Goal: Task Accomplishment & Management: Complete application form

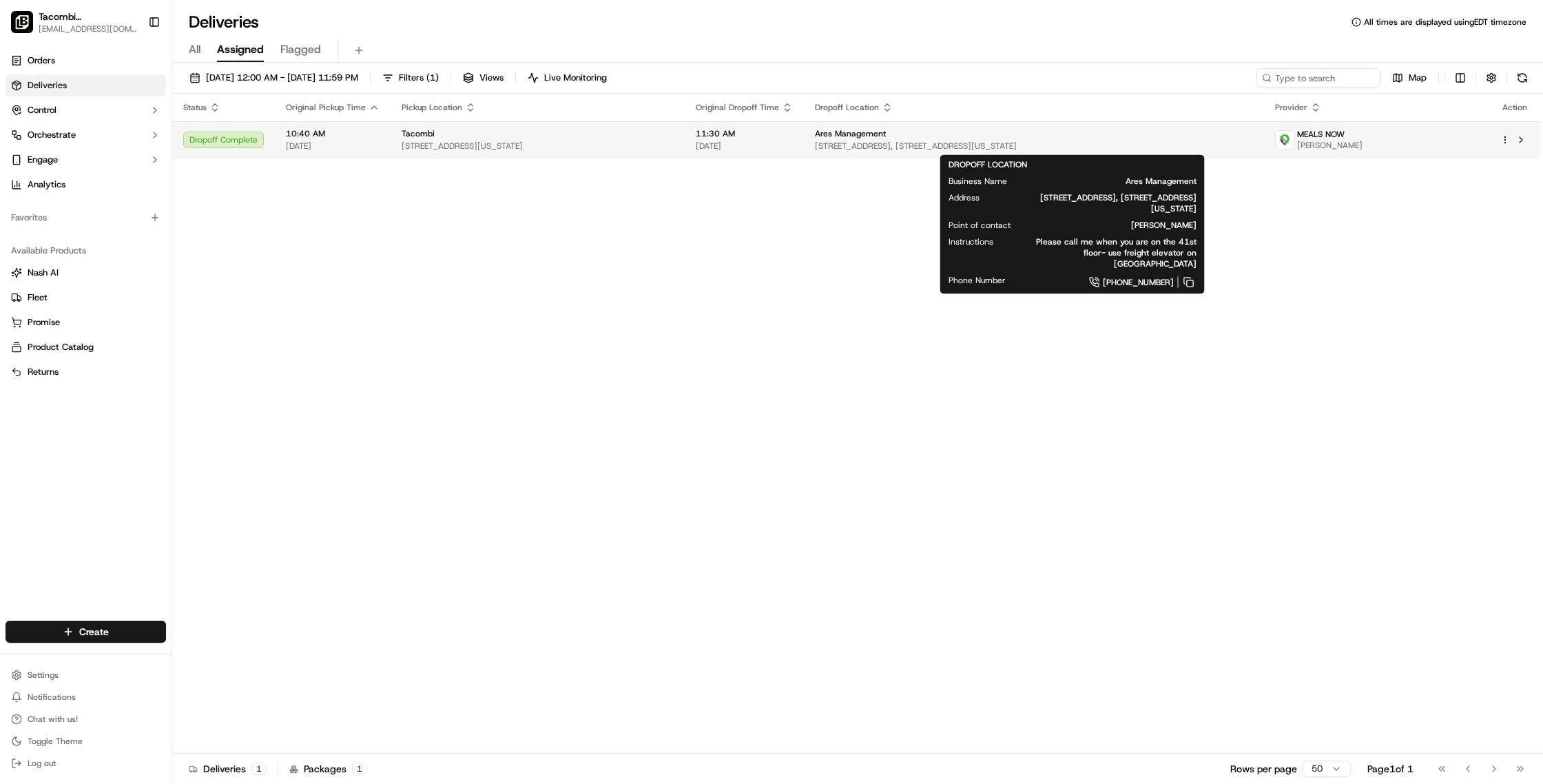
click at [940, 130] on div "Ares Management" at bounding box center [1034, 133] width 438 height 11
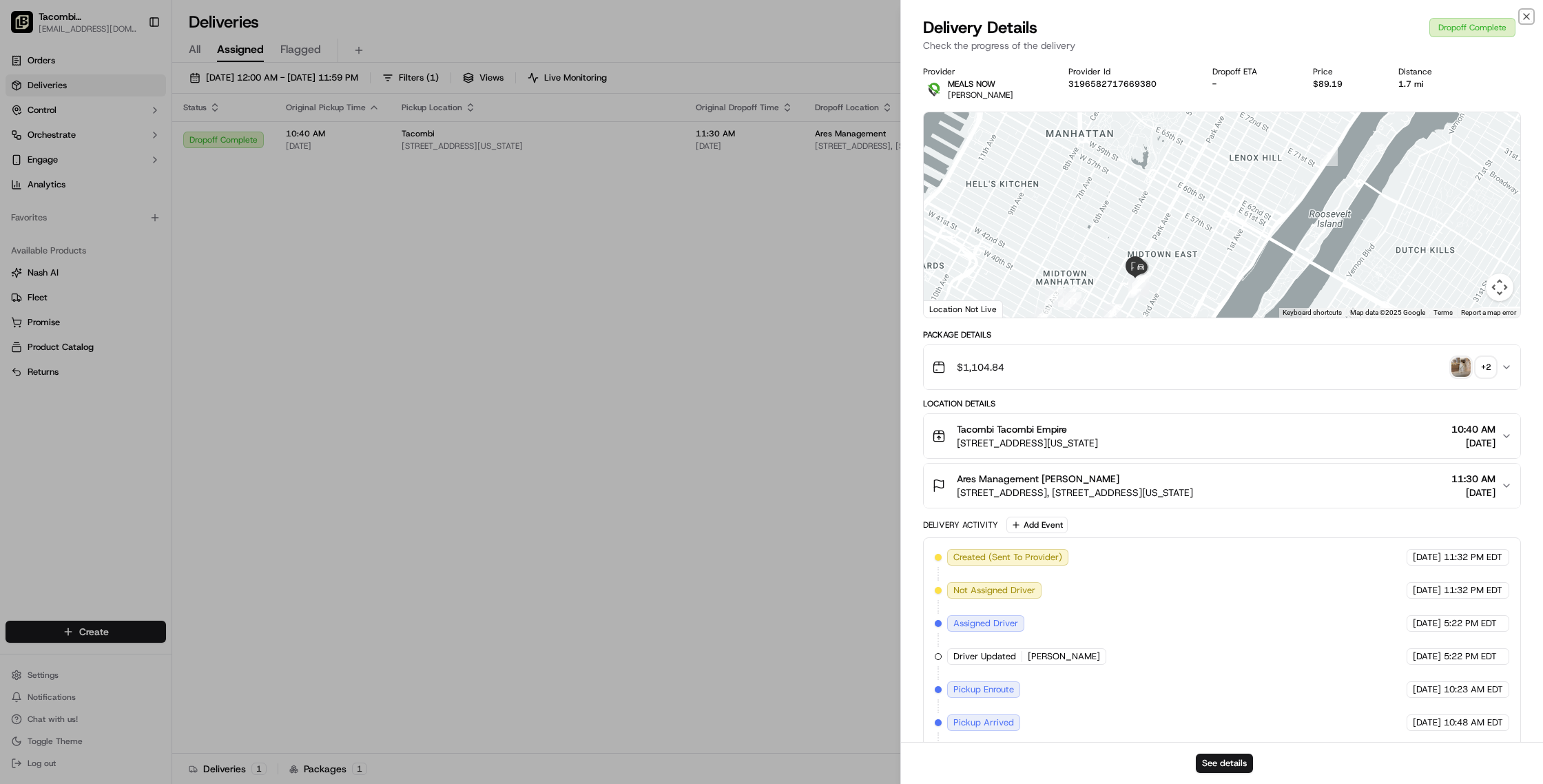
click at [1526, 16] on icon "button" at bounding box center [1527, 16] width 5 height 5
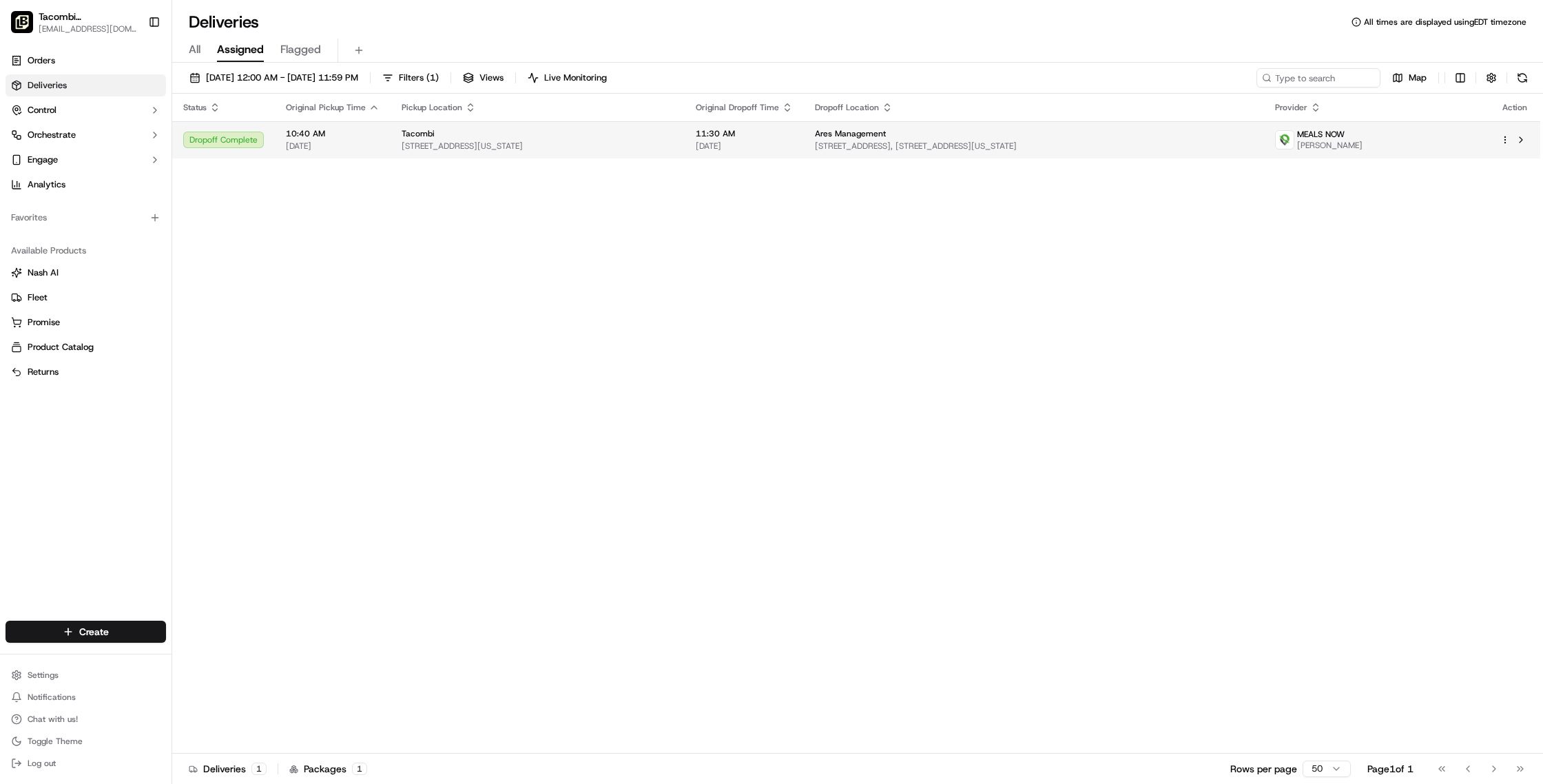
click at [242, 142] on div "Dropoff Complete" at bounding box center [223, 140] width 80 height 16
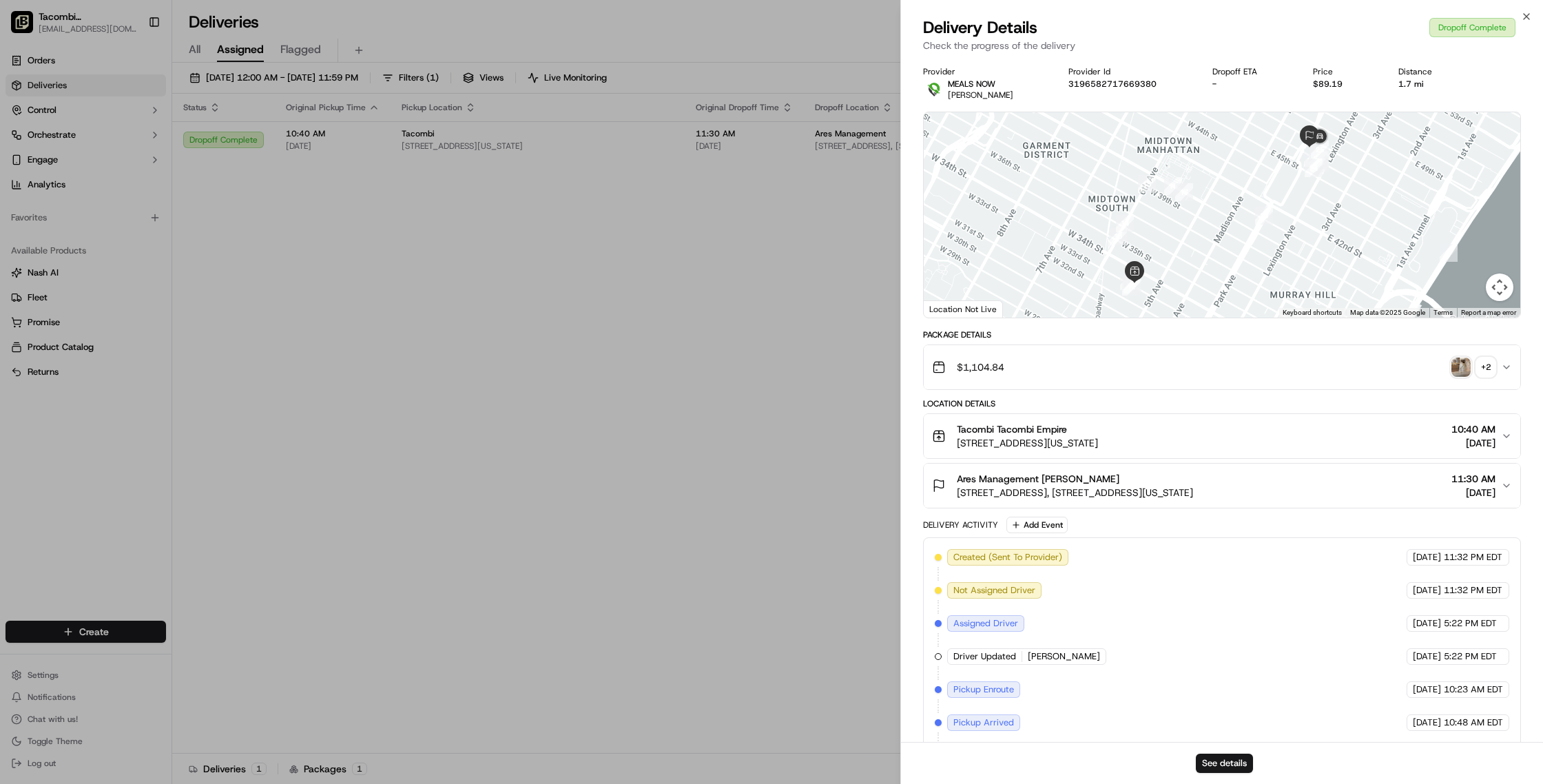
click at [1070, 360] on div "$1,104.84 + 2" at bounding box center [1216, 367] width 569 height 28
click at [1098, 424] on div "Tacombi Tacombi Empire" at bounding box center [1027, 429] width 142 height 14
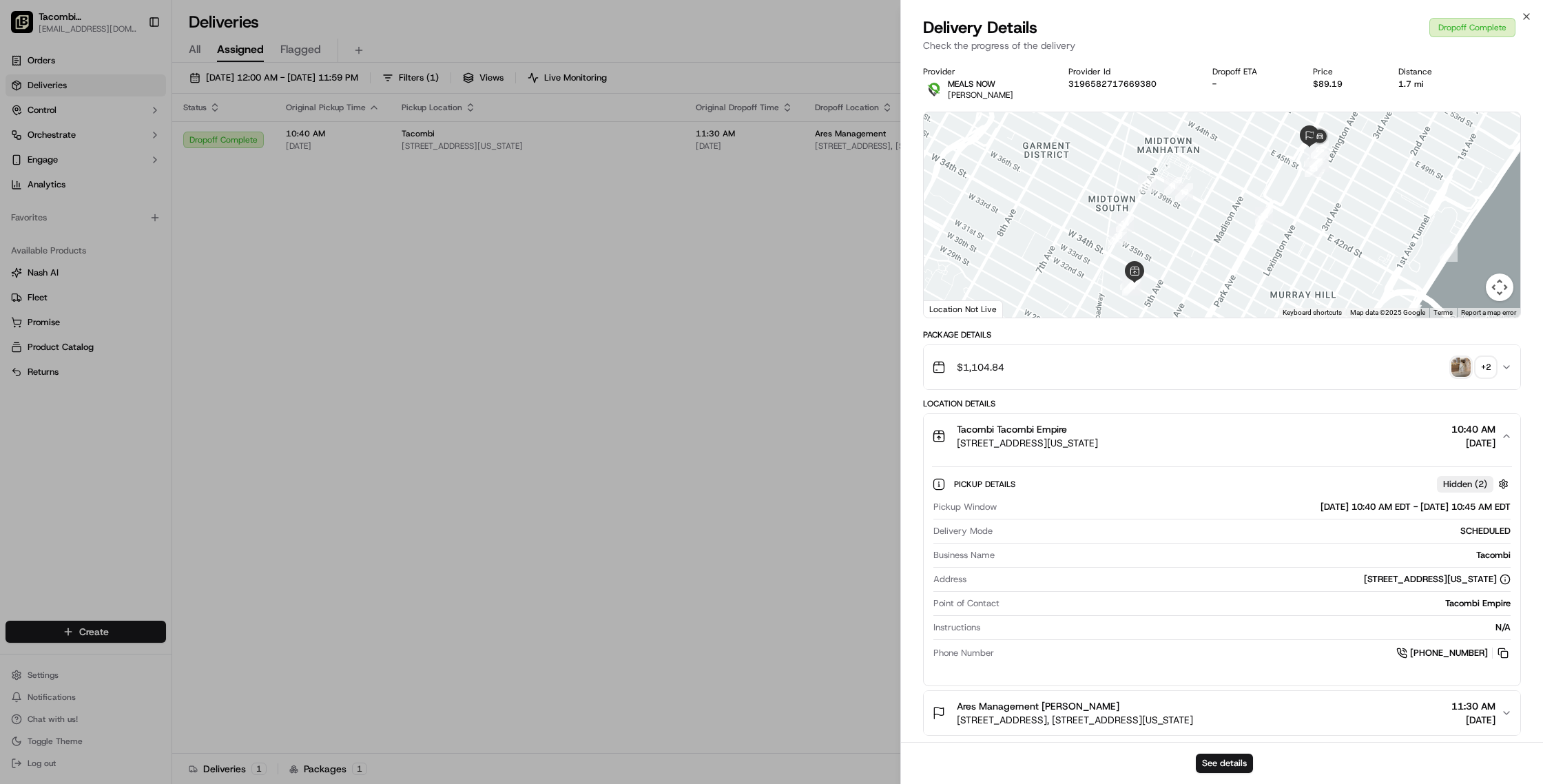
click at [1482, 361] on div "+ 2" at bounding box center [1485, 367] width 19 height 19
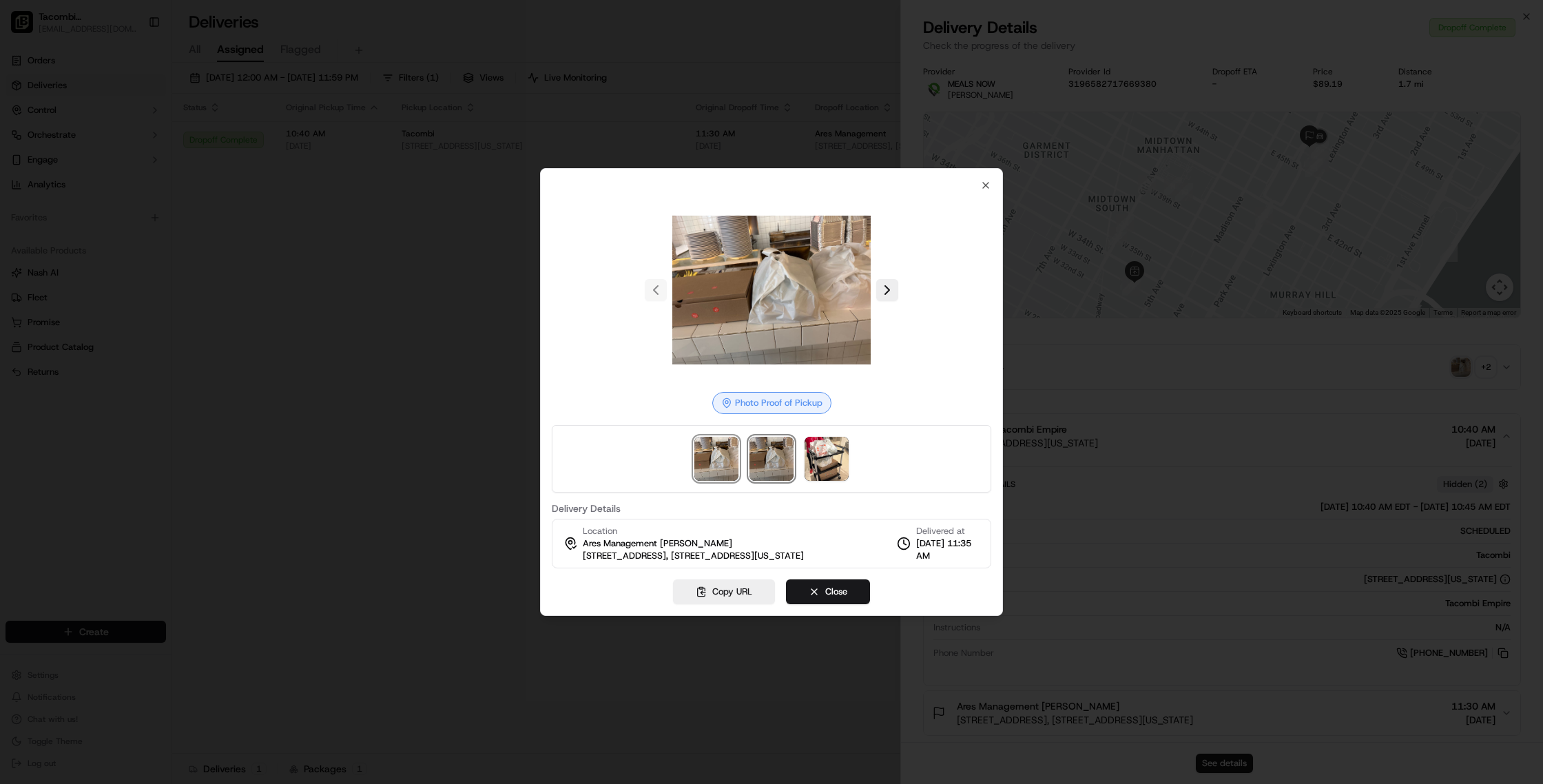
click at [766, 453] on img at bounding box center [772, 459] width 44 height 44
click at [811, 459] on img at bounding box center [826, 459] width 44 height 44
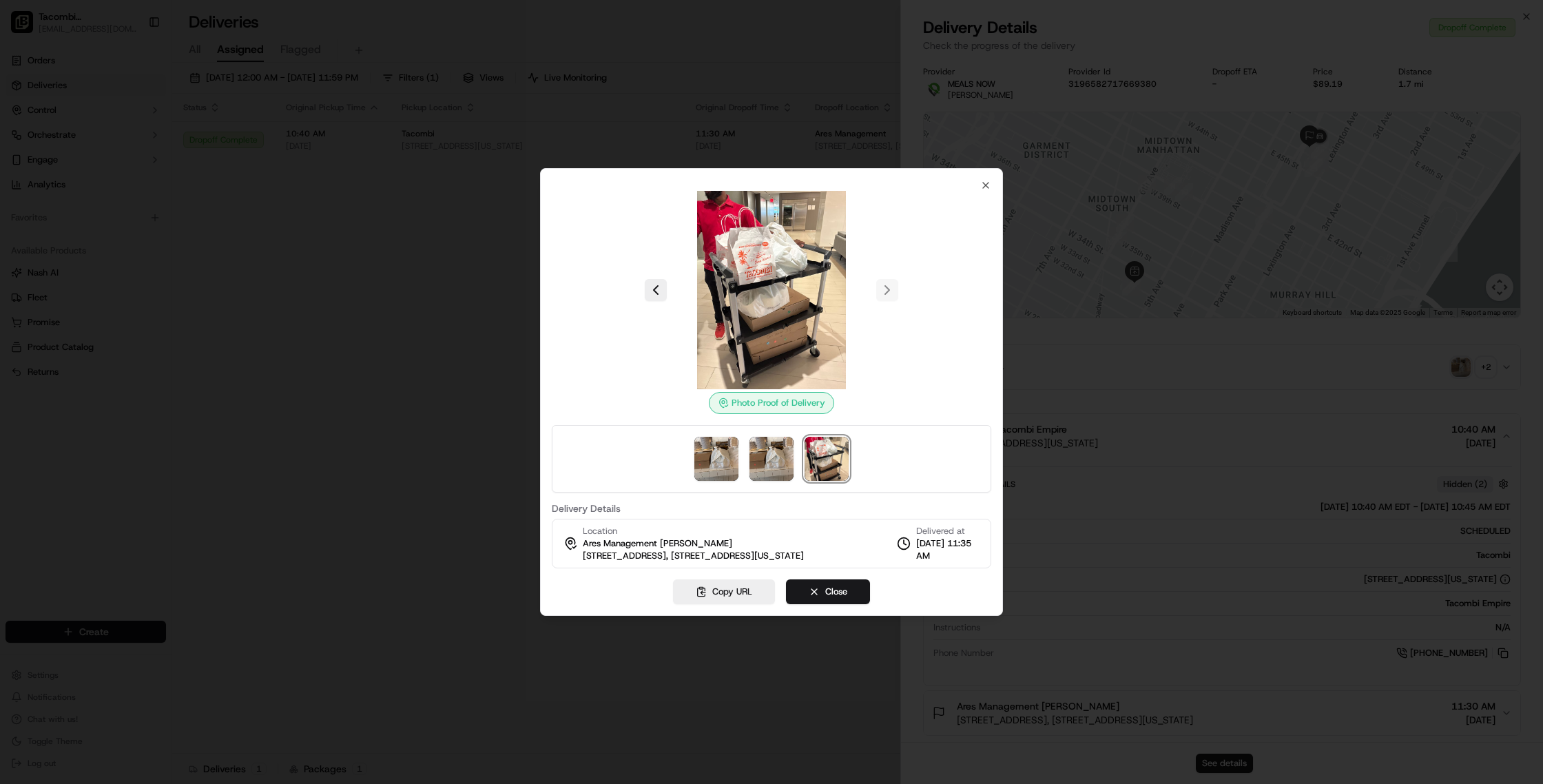
click at [746, 545] on div "Location Ares Management [PERSON_NAME] [STREET_ADDRESS][US_STATE]" at bounding box center [693, 542] width 221 height 37
click at [904, 542] on polyline at bounding box center [905, 542] width 2 height 5
click at [989, 178] on div "Photo Proof of Delivery Delivery Details Location Ares Management [PERSON_NAME]…" at bounding box center [772, 391] width 463 height 448
click at [988, 183] on icon "button" at bounding box center [986, 185] width 11 height 11
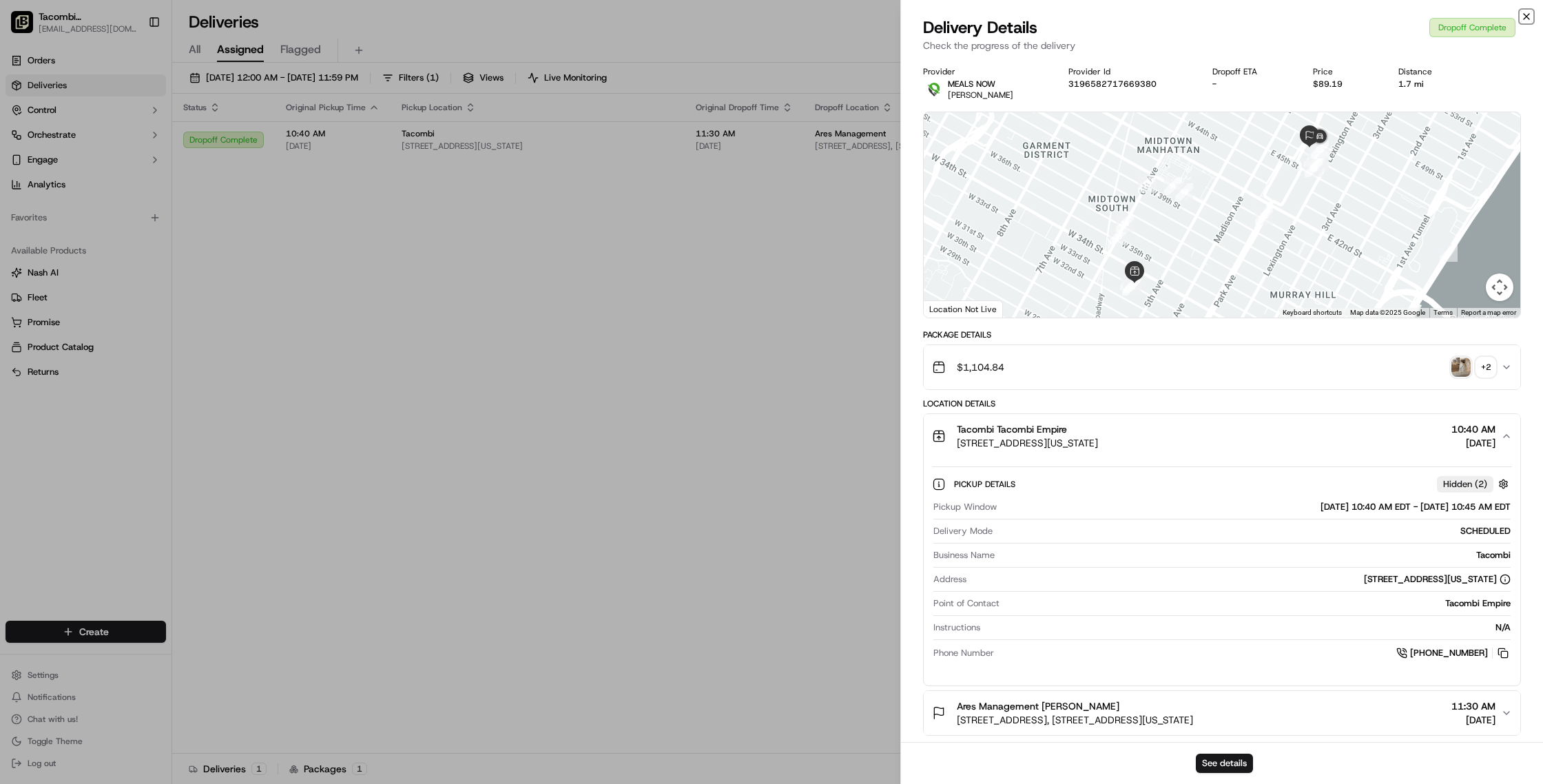
click at [1527, 16] on icon "button" at bounding box center [1527, 16] width 5 height 5
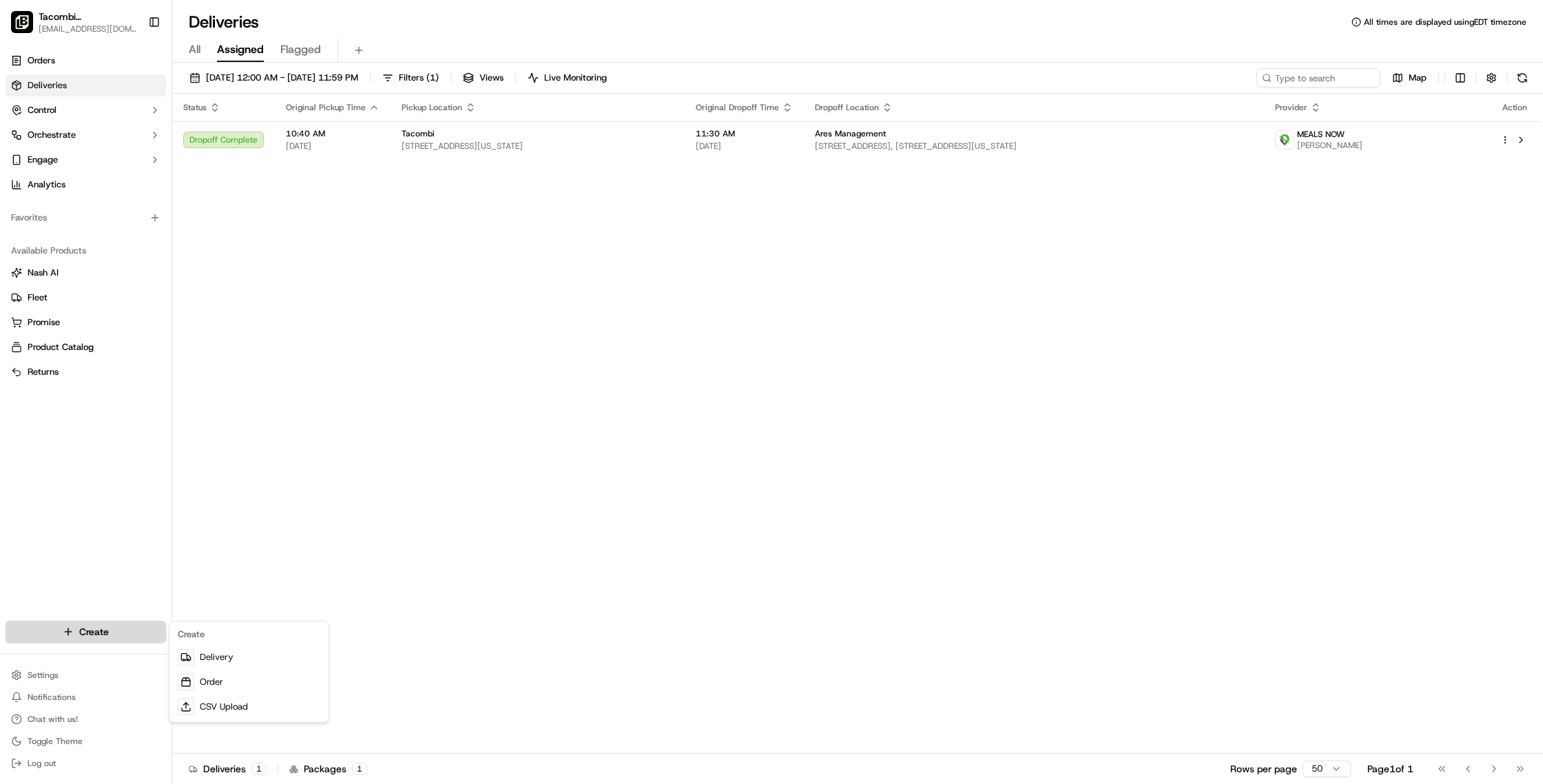
click at [112, 634] on html "Tacombi [GEOGRAPHIC_DATA] [EMAIL_ADDRESS][DOMAIN_NAME] Toggle Sidebar Orders De…" at bounding box center [772, 392] width 1543 height 784
click at [244, 659] on link "Delivery" at bounding box center [249, 657] width 153 height 25
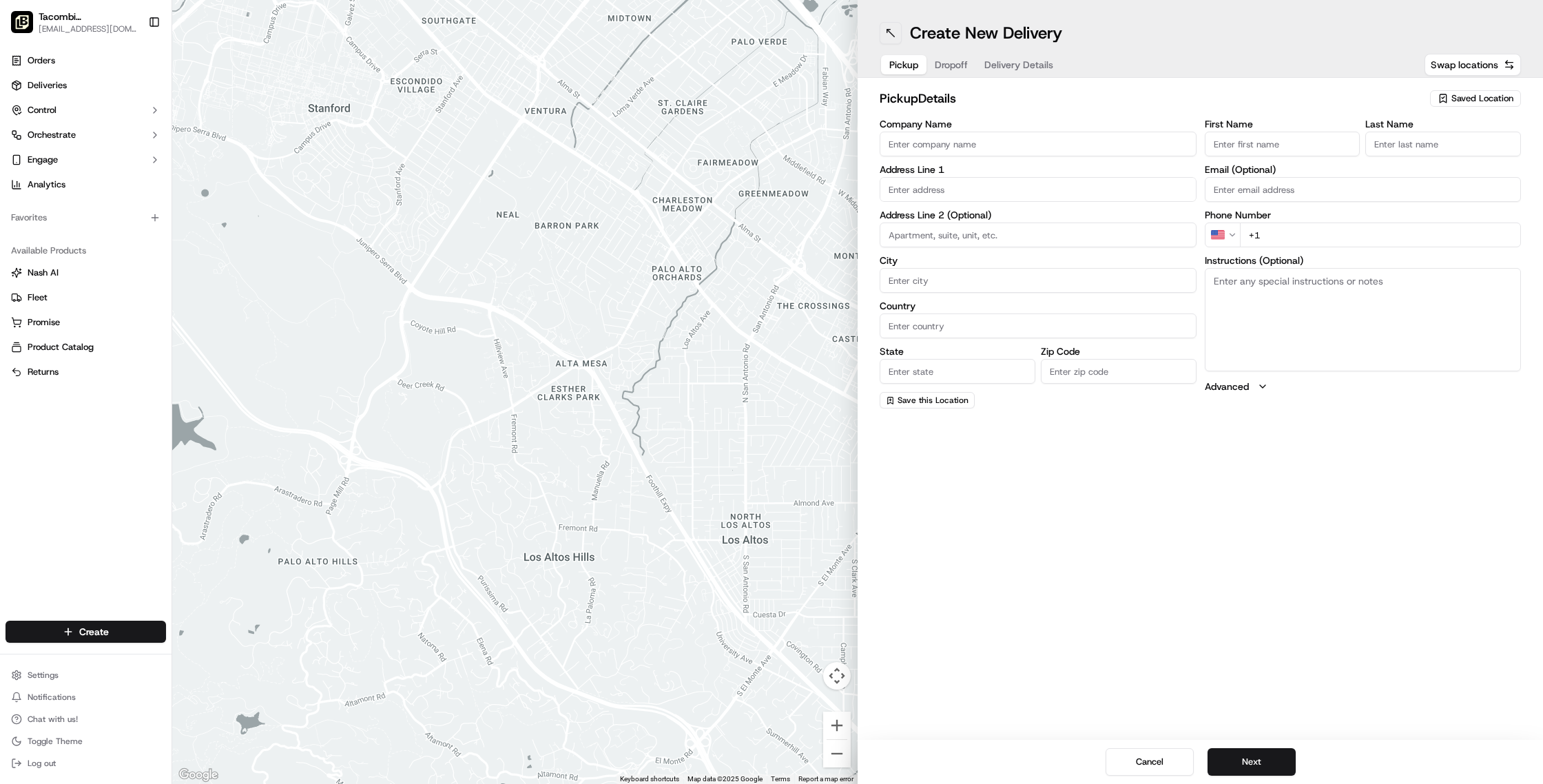
click at [893, 34] on button at bounding box center [890, 32] width 22 height 22
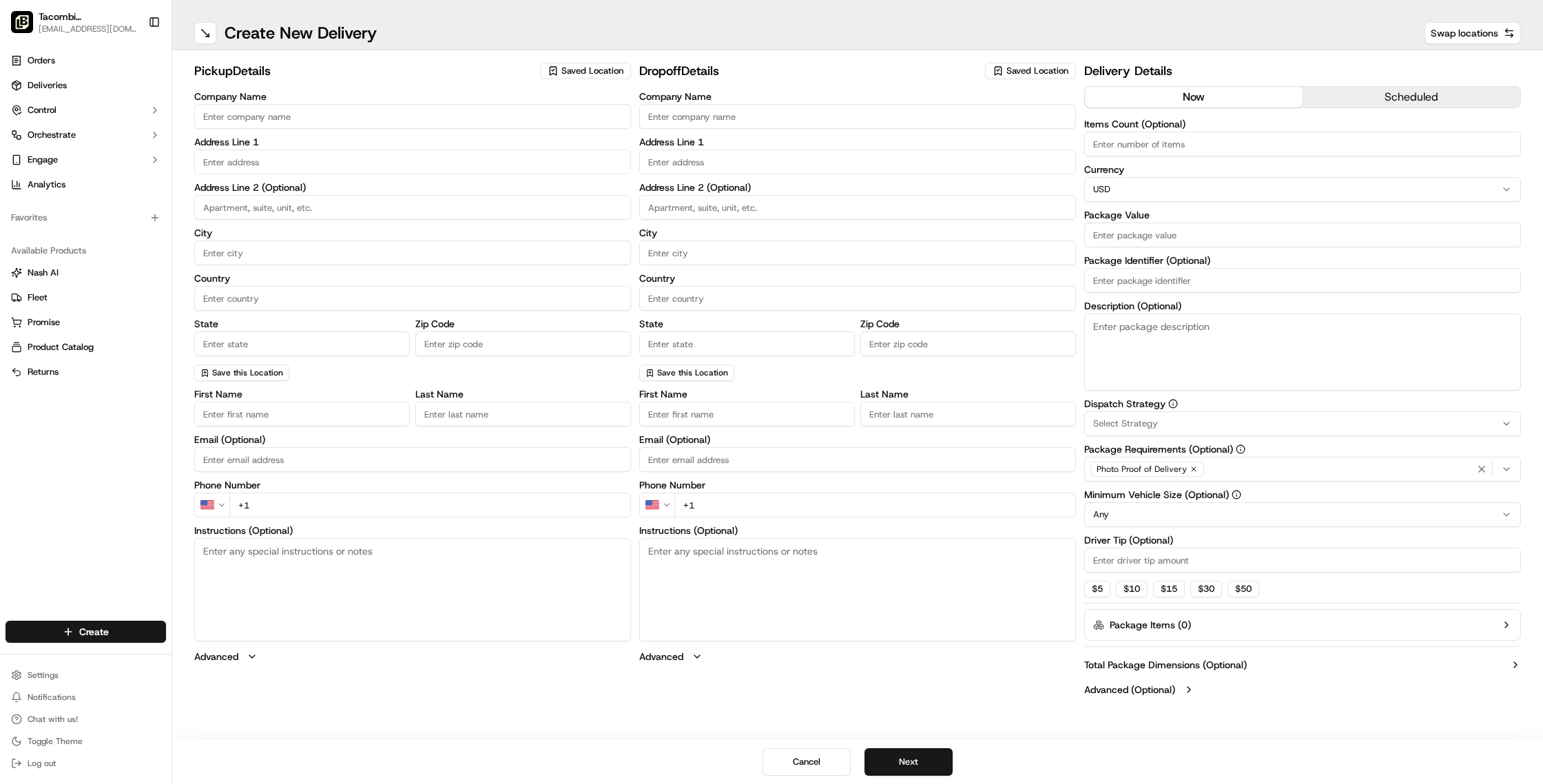
click at [268, 118] on input "Company Name" at bounding box center [413, 116] width 437 height 25
type input "Tacombi"
type input "[STREET_ADDRESS]"
type input "Ground Floor"
type input "[US_STATE]"
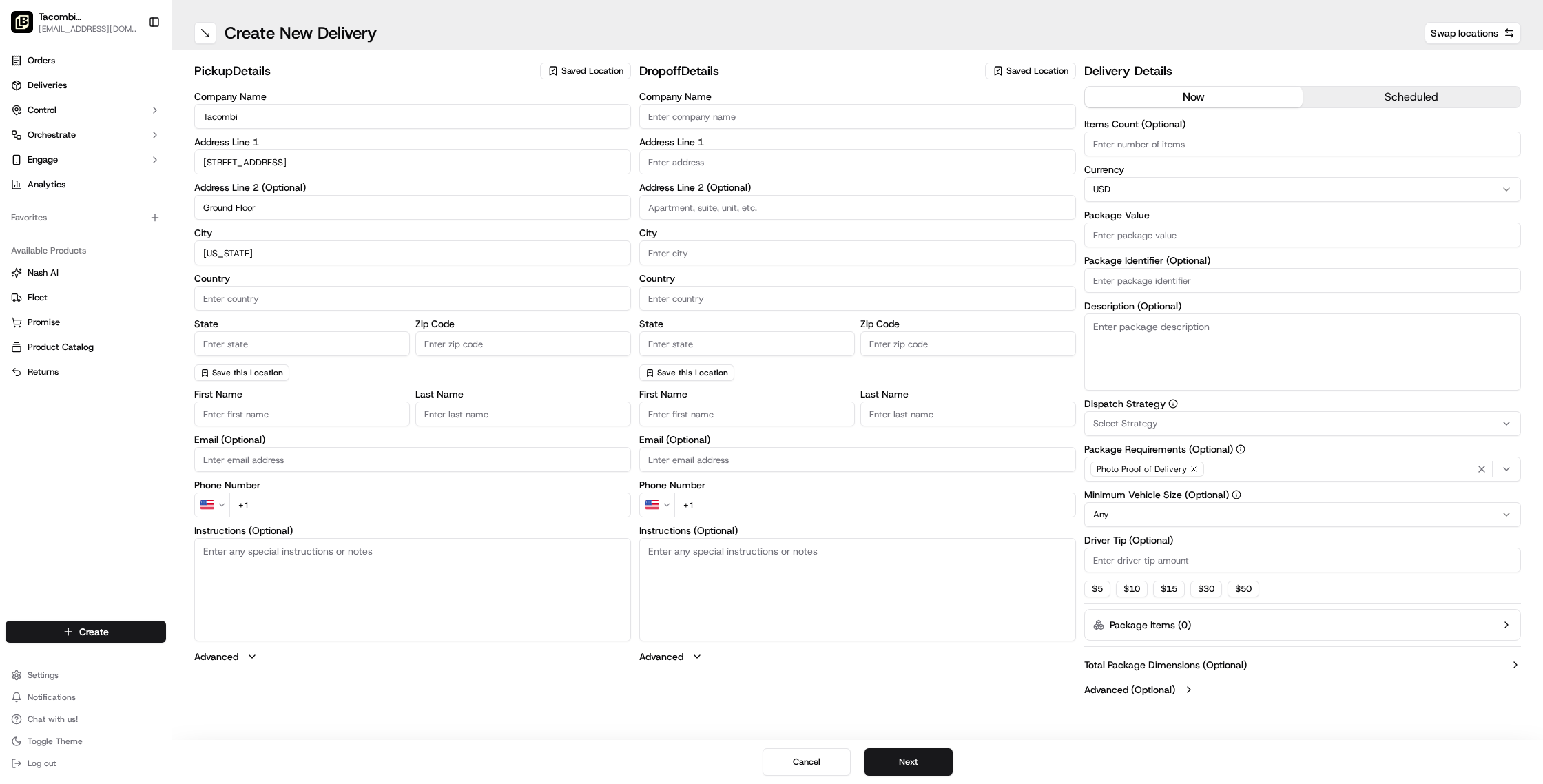
type input "[GEOGRAPHIC_DATA]"
type input "[US_STATE]"
type input "10001"
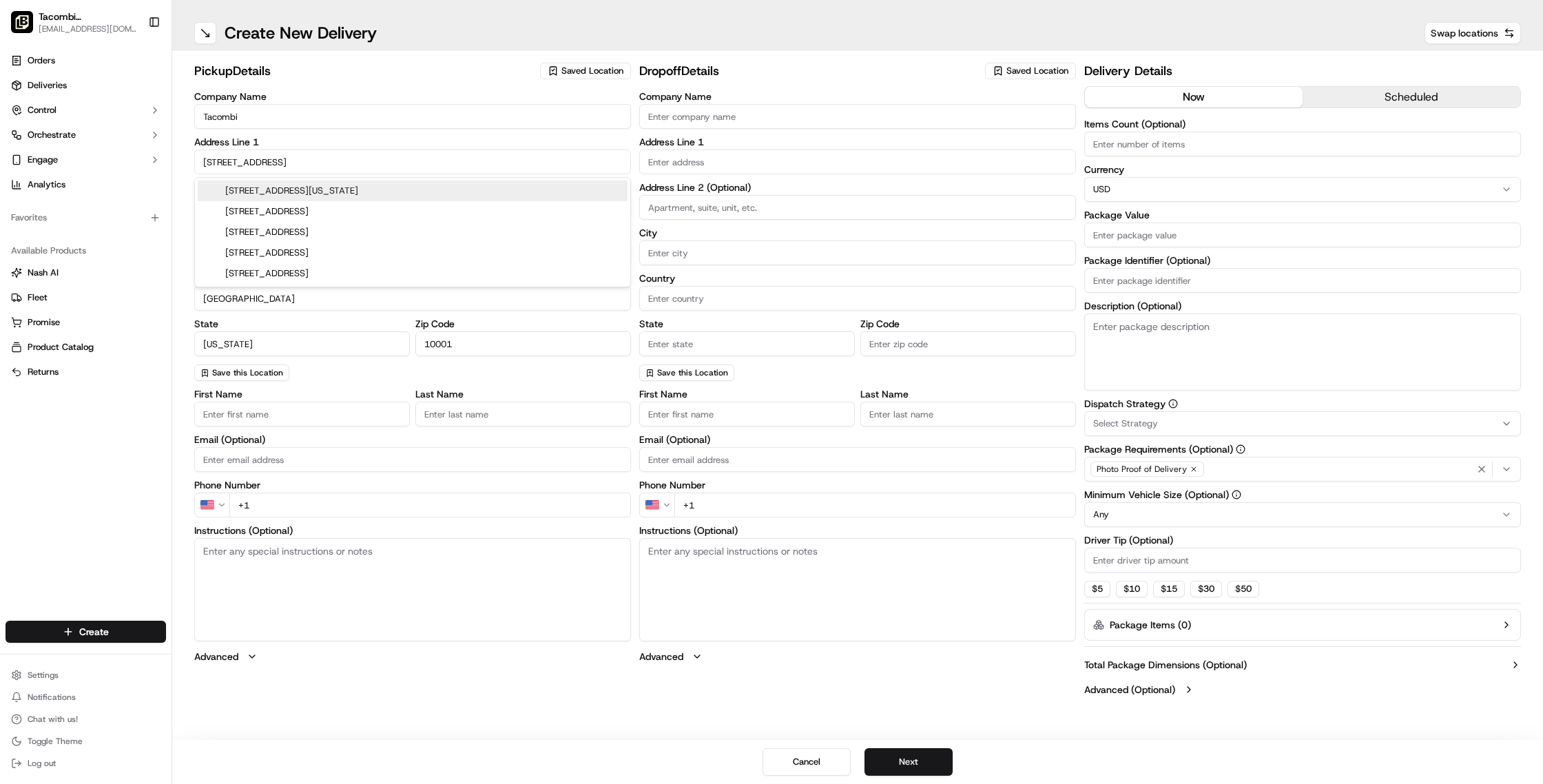
click at [170, 147] on div "Orders Deliveries Control Orchestrate Engage Analytics" at bounding box center [86, 123] width 171 height 157
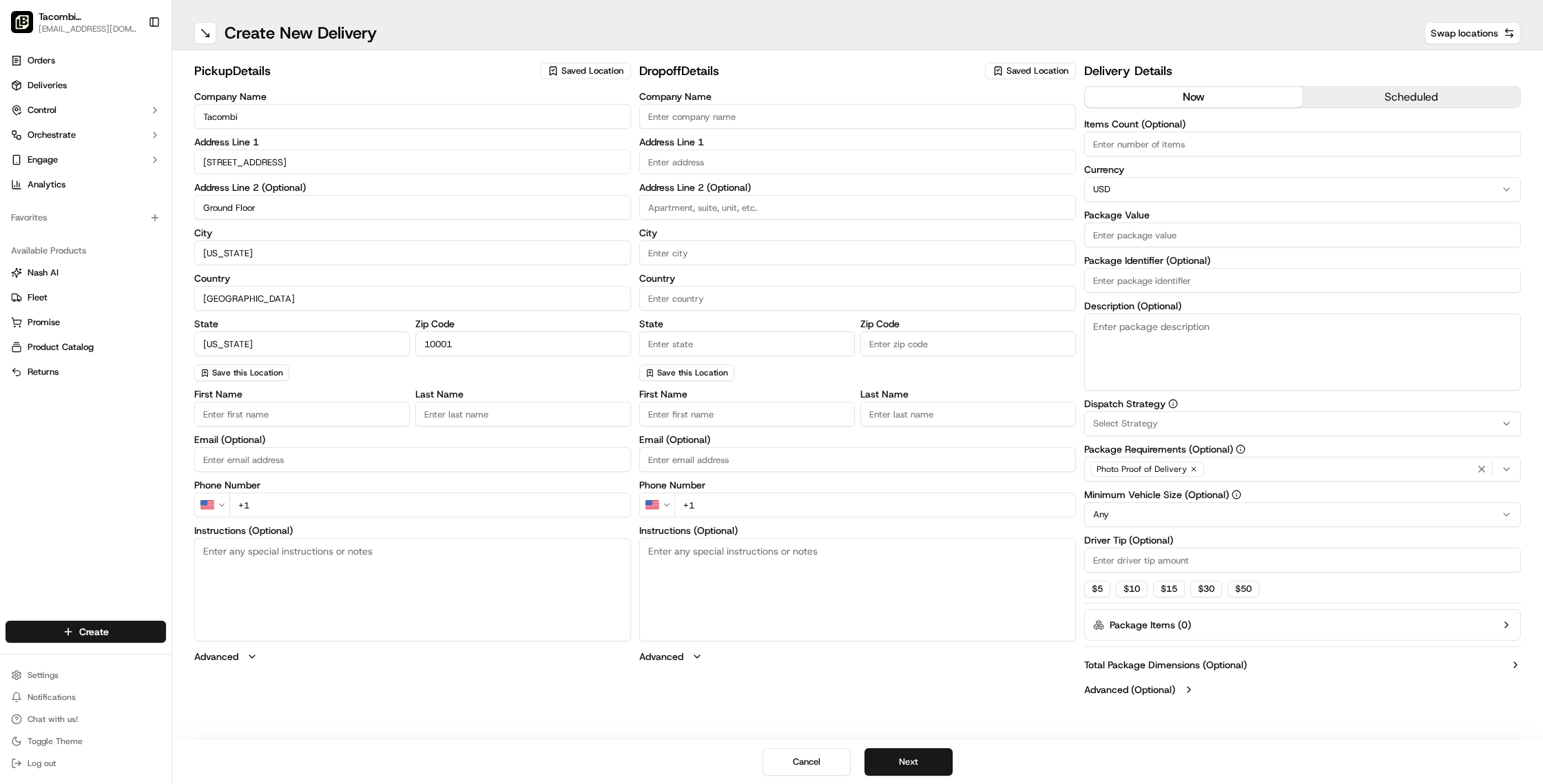
click at [242, 411] on input "First Name" at bounding box center [302, 415] width 215 height 25
type input "Tacombi"
click at [472, 408] on input "Last Name" at bounding box center [523, 415] width 215 height 25
type input "Empire"
click at [299, 475] on div "First Name [PERSON_NAME] Last Name Empire Required Email (Optional) Phone Numbe…" at bounding box center [413, 534] width 437 height 291
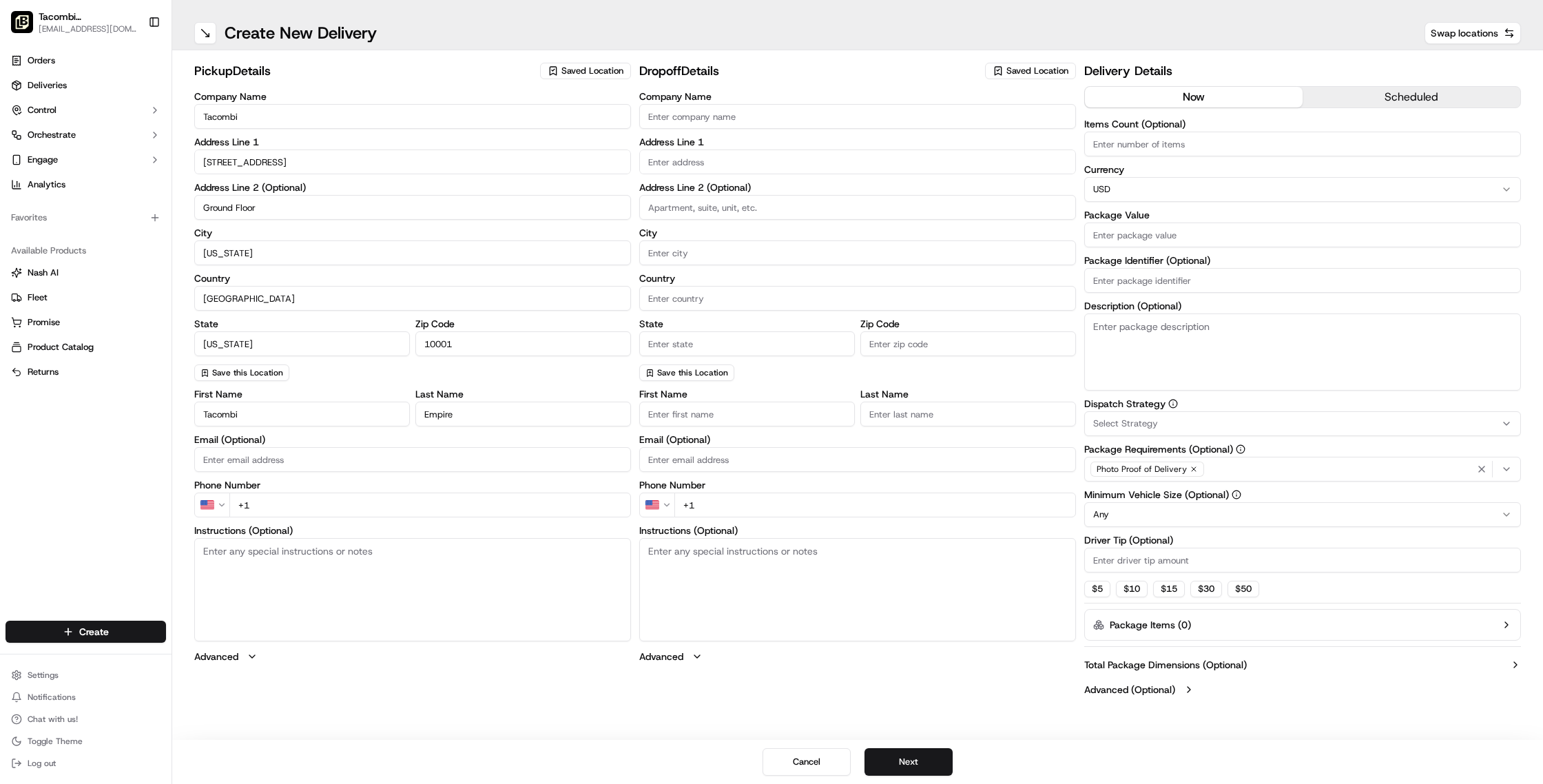
type input "[EMAIL_ADDRESS][DOMAIN_NAME]"
click at [307, 506] on input "+1" at bounding box center [431, 506] width 402 height 25
click at [690, 165] on input "text" at bounding box center [857, 162] width 437 height 25
click at [715, 553] on textarea "Instructions (Optional)" at bounding box center [857, 589] width 437 height 104
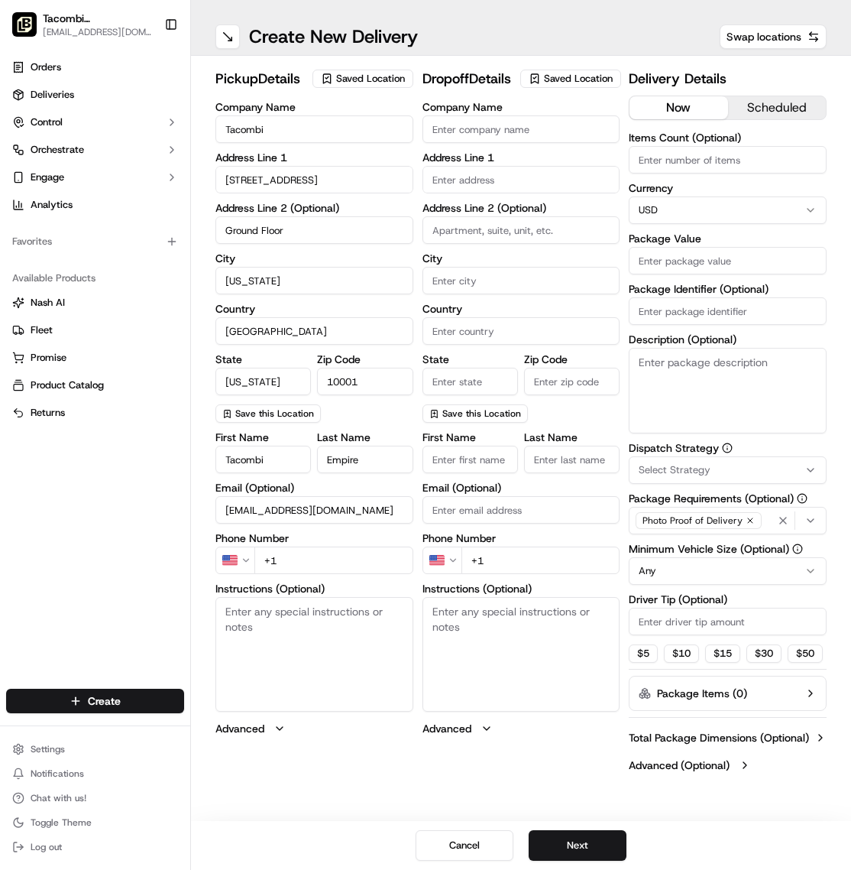
click at [278, 562] on input "+1" at bounding box center [334, 561] width 159 height 28
type input "[PHONE_NUMBER]"
click at [307, 651] on textarea "Instructions (Optional)" at bounding box center [315, 654] width 198 height 115
click at [481, 143] on input "Company Name" at bounding box center [522, 129] width 198 height 28
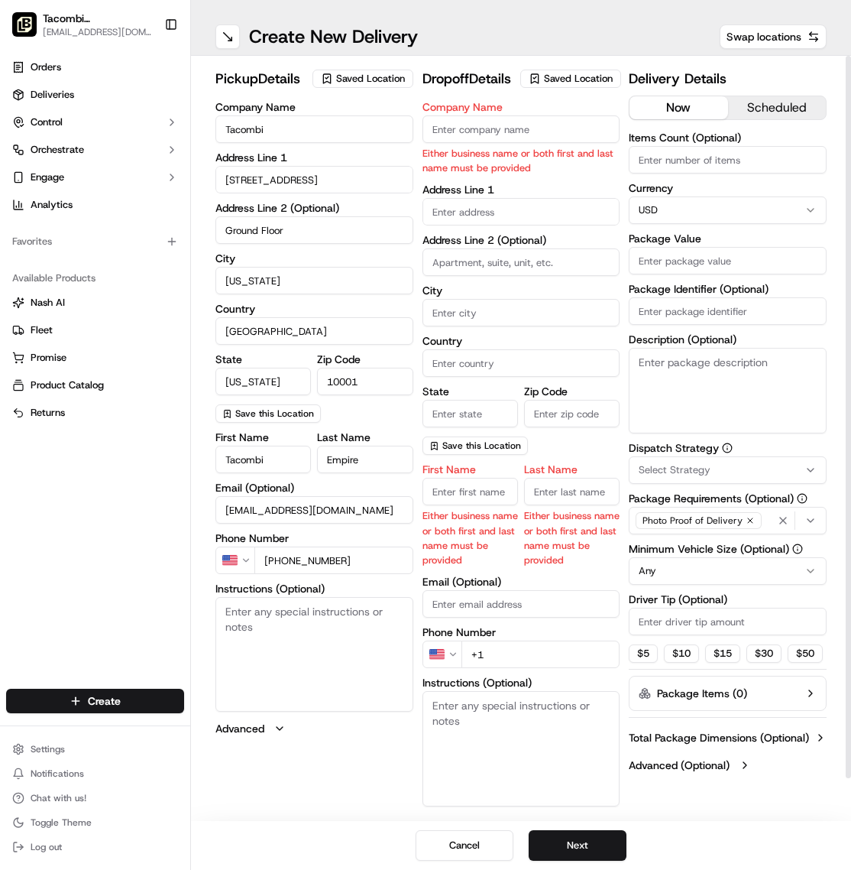
click at [469, 143] on input "Company Name" at bounding box center [522, 129] width 198 height 28
paste input "BBR Partners"
type input "BBR Partners"
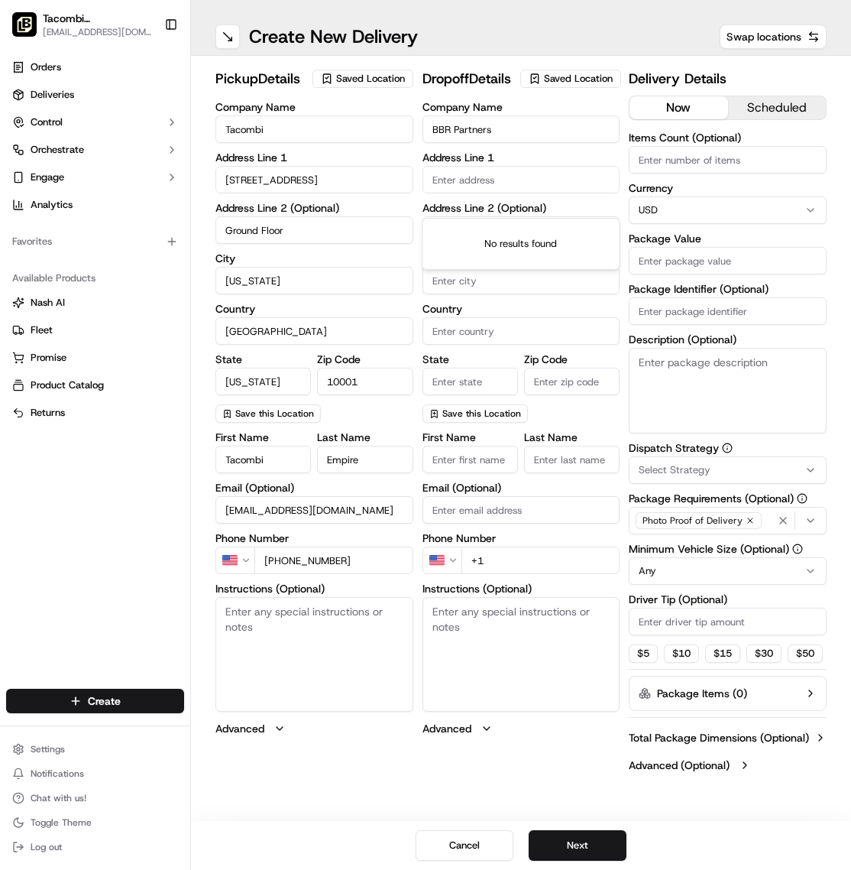
click at [460, 234] on body "Tacombi [GEOGRAPHIC_DATA] [EMAIL_ADDRESS][DOMAIN_NAME] Toggle Sidebar Orders De…" at bounding box center [425, 435] width 851 height 870
paste input "[STREET_ADDRESS][US_STATE]"
click at [495, 234] on div "[STREET_ADDRESS][US_STATE]" at bounding box center [522, 233] width 190 height 23
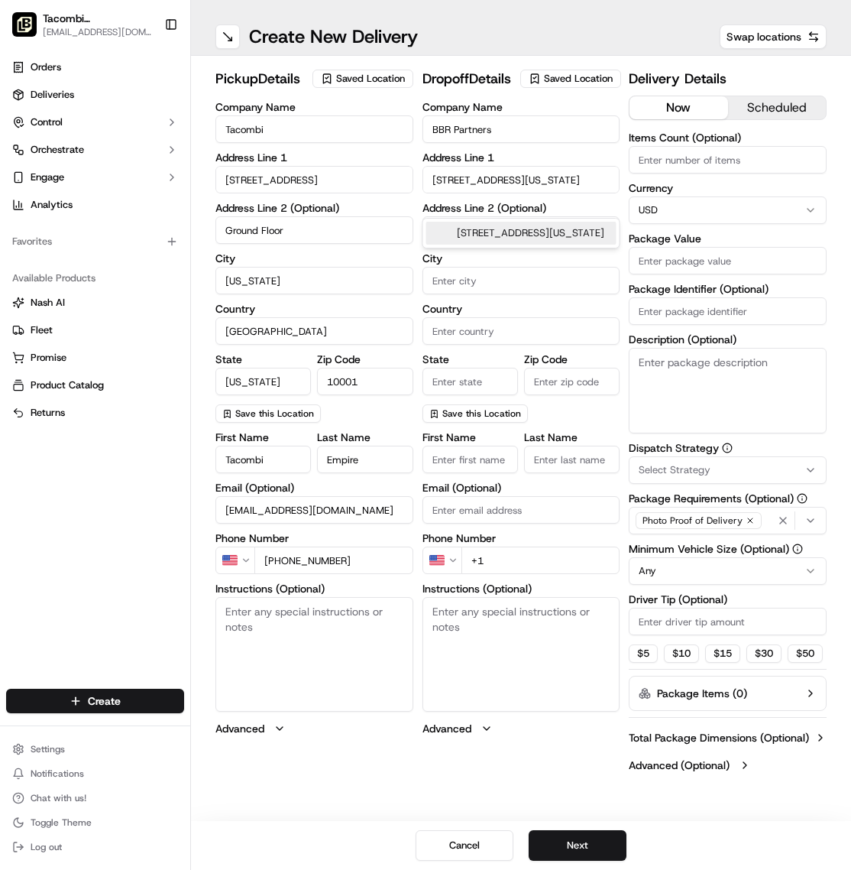
type input "[STREET_ADDRESS][US_STATE]"
type input "18th Floor"
type input "[US_STATE]"
type input "[GEOGRAPHIC_DATA]"
type input "NY"
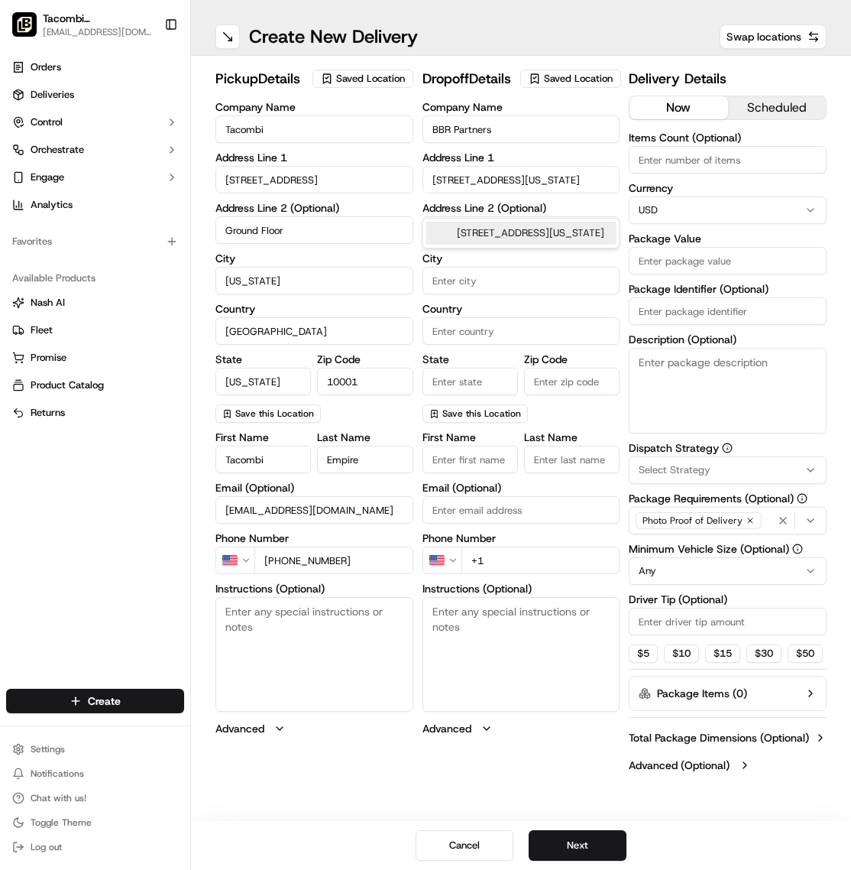
type input "10055"
type input "[STREET_ADDRESS]"
click at [481, 473] on input "First Name" at bounding box center [471, 460] width 96 height 28
paste input "[PERSON_NAME]"
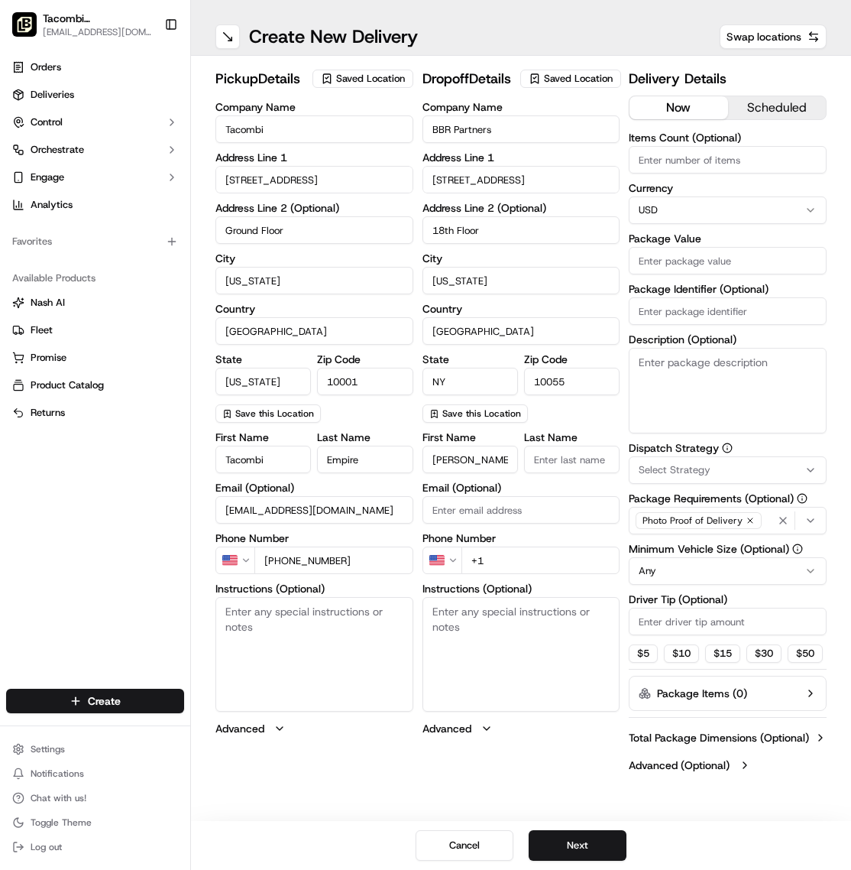
type input "[PERSON_NAME]"
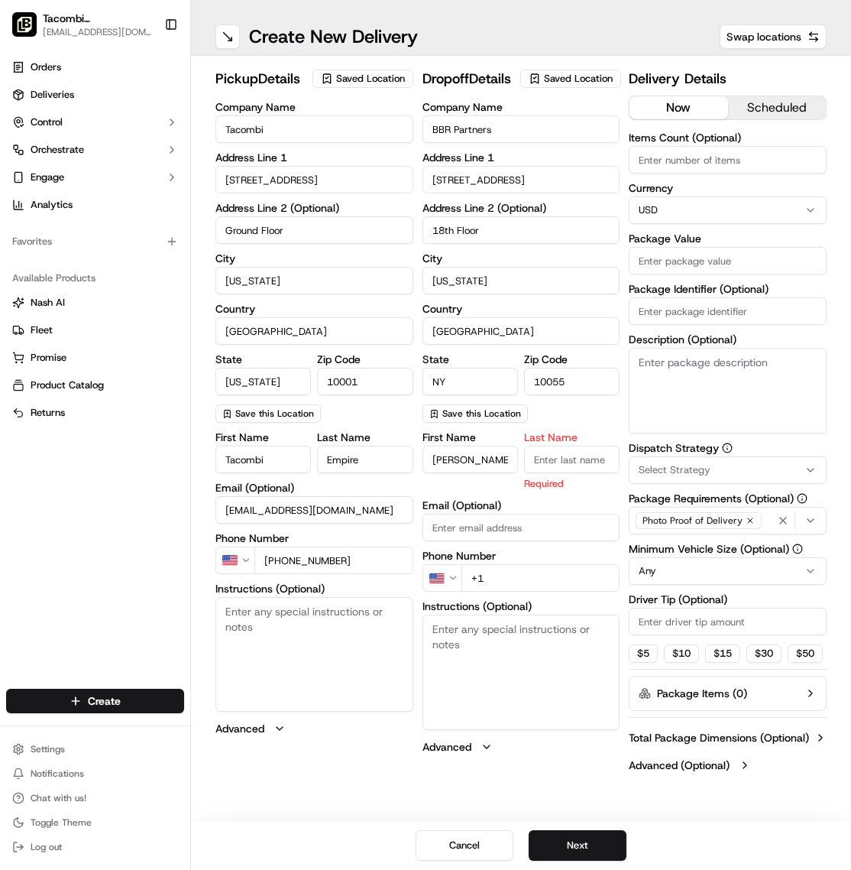
click at [582, 473] on input "Last Name" at bounding box center [572, 460] width 96 height 28
paste input "[PERSON_NAME]"
type input "[PERSON_NAME]"
click at [596, 449] on div "Company Name BBR Partners Address Line [STREET_ADDRESS] Address Line 2 (Optiona…" at bounding box center [522, 428] width 198 height 653
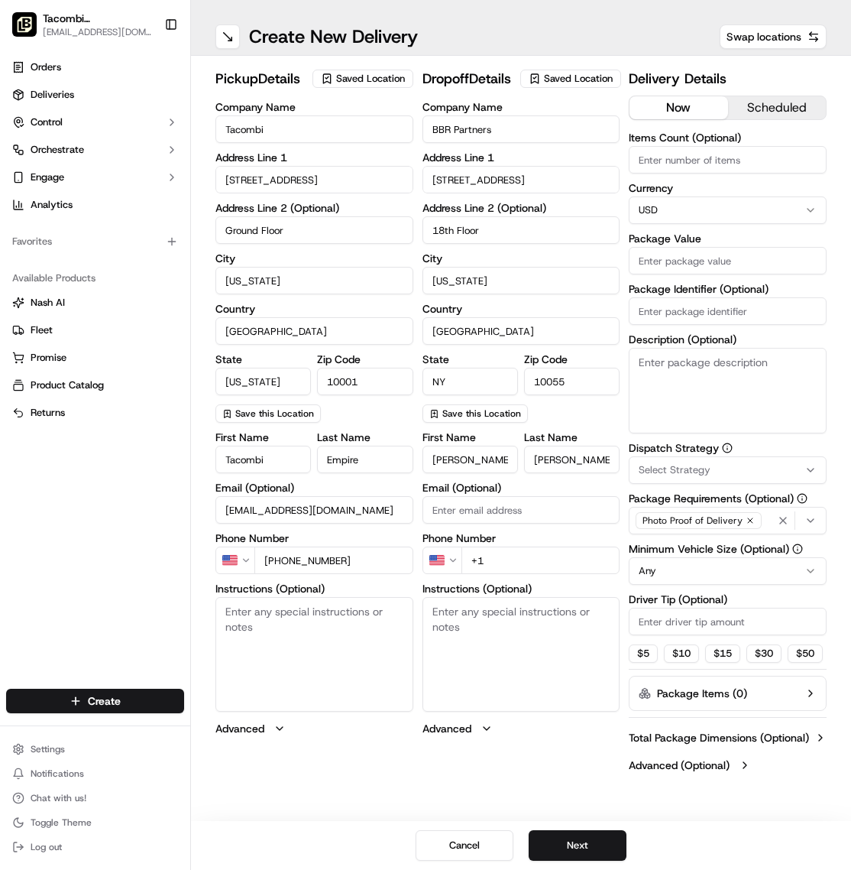
click at [519, 574] on input "+1" at bounding box center [541, 561] width 159 height 28
type input "[PHONE_NUMBER]"
click at [530, 636] on textarea "Instructions (Optional)" at bounding box center [522, 654] width 198 height 115
paste textarea "Bring to the loading dock entrance on [GEOGRAPHIC_DATA] and [GEOGRAPHIC_DATA] a…"
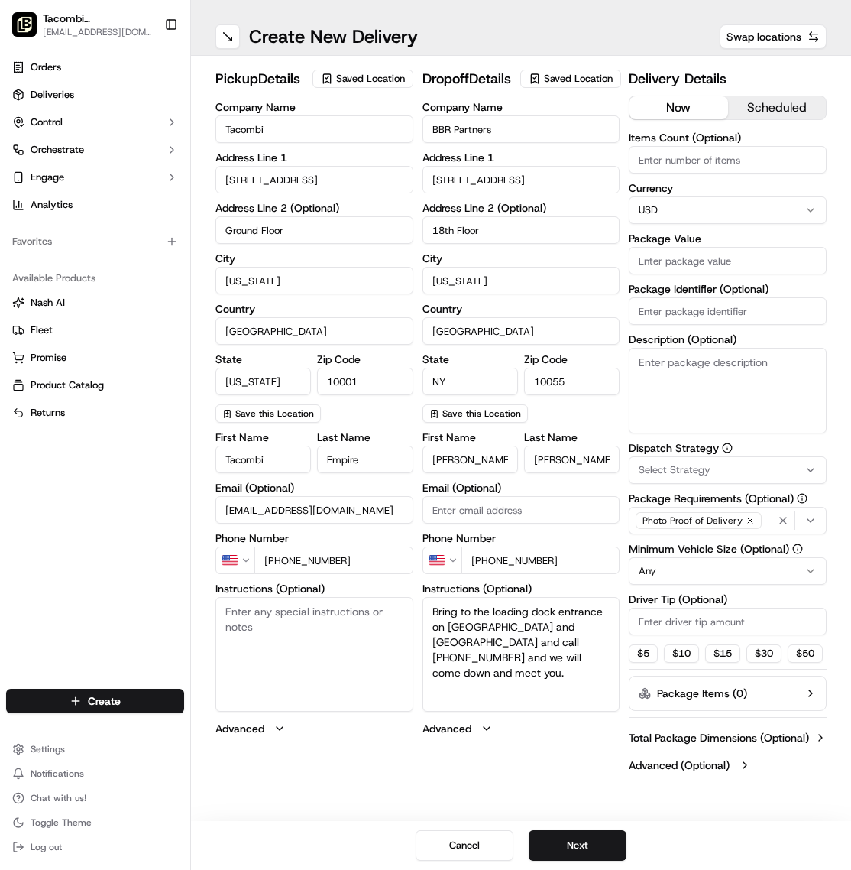
type textarea "Bring to the loading dock entrance on [GEOGRAPHIC_DATA] and [GEOGRAPHIC_DATA] a…"
click at [768, 110] on button "scheduled" at bounding box center [777, 107] width 98 height 23
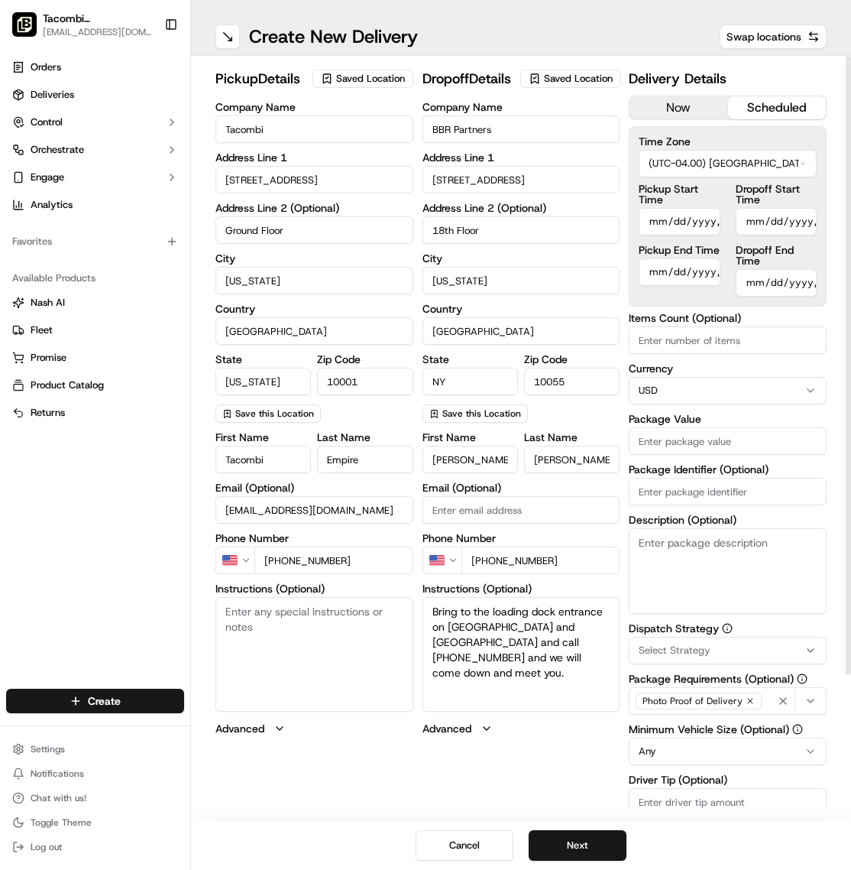
click at [688, 445] on input "Package Value" at bounding box center [728, 441] width 198 height 28
type input "1"
type input "1709.68"
click at [722, 495] on input "Package Identifier (Optional)" at bounding box center [728, 492] width 198 height 28
click at [708, 555] on textarea "Description (Optional)" at bounding box center [728, 571] width 198 height 86
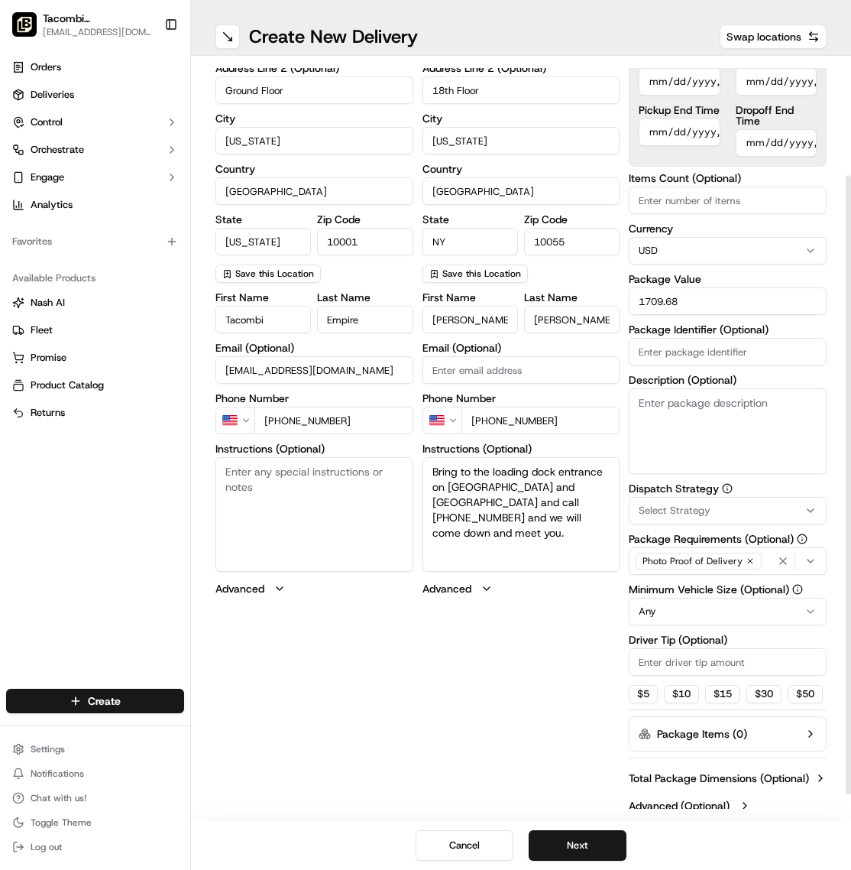
scroll to position [143, 0]
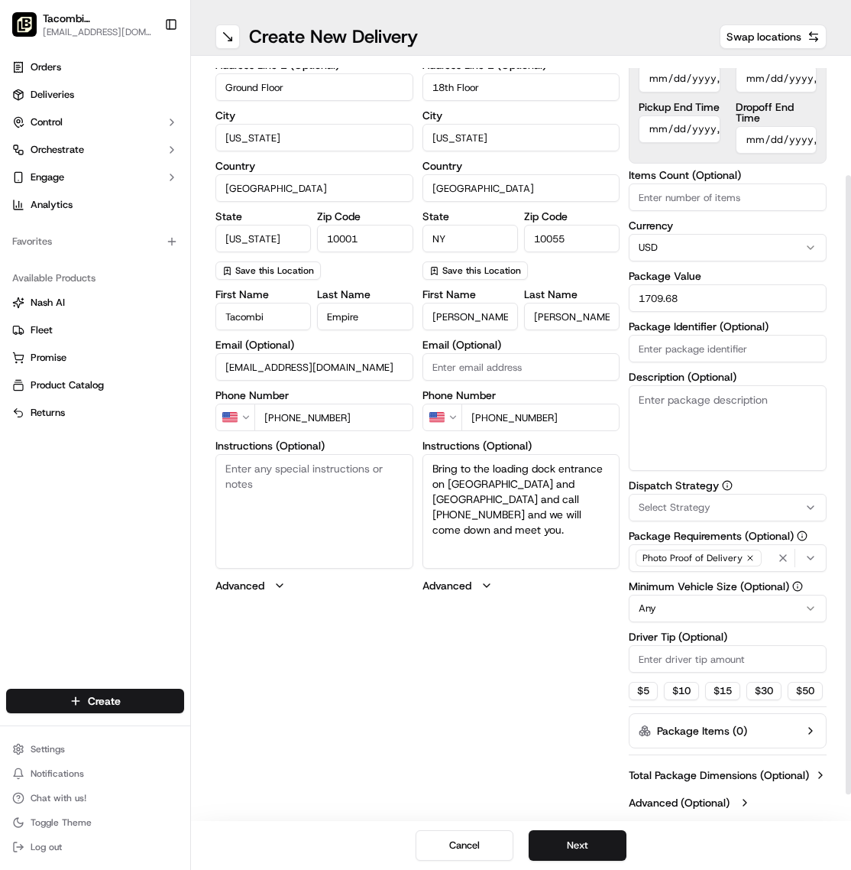
click at [679, 507] on span "Select Strategy" at bounding box center [675, 508] width 72 height 14
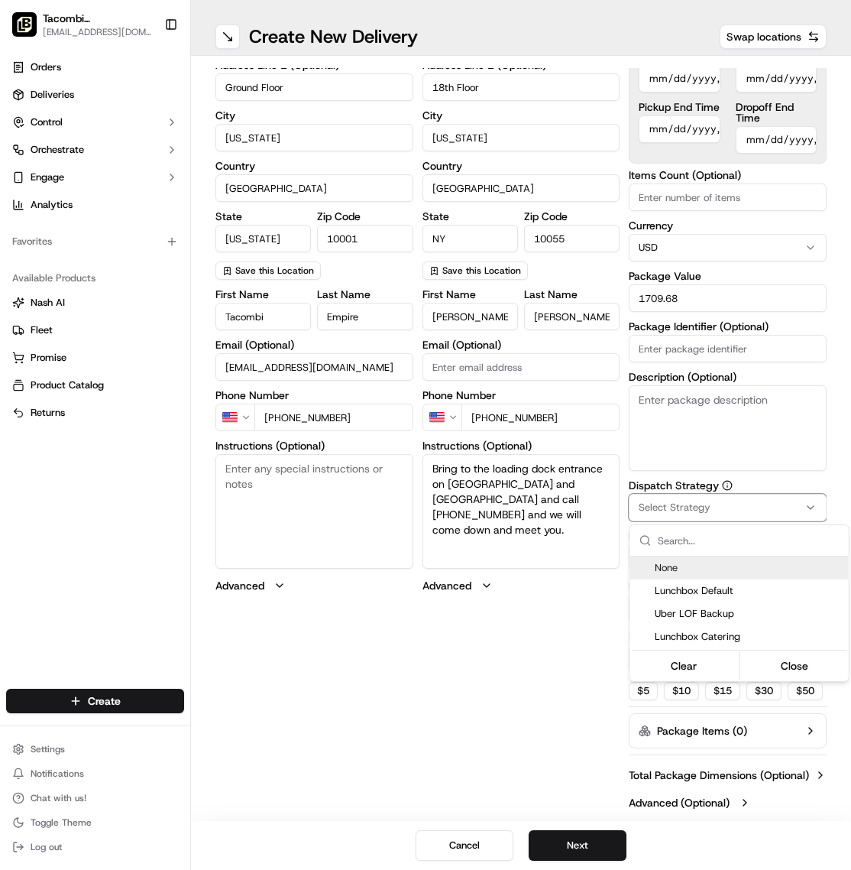
click at [572, 627] on html "Tacombi [GEOGRAPHIC_DATA] [EMAIL_ADDRESS][DOMAIN_NAME] Toggle Sidebar Orders De…" at bounding box center [425, 435] width 851 height 870
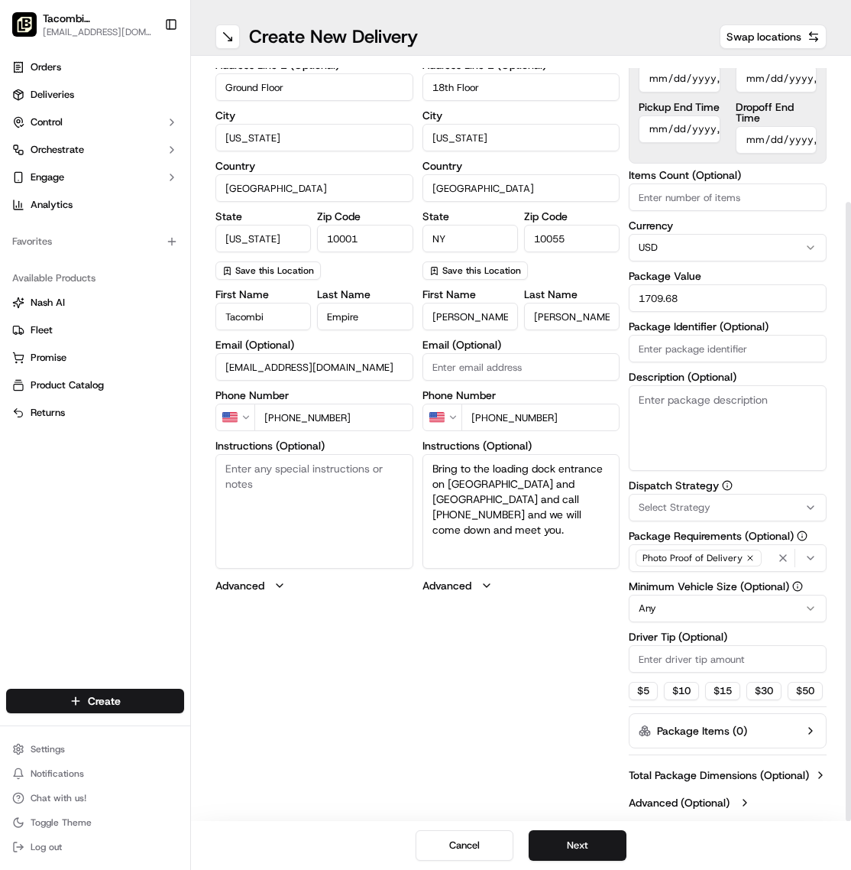
scroll to position [175, 0]
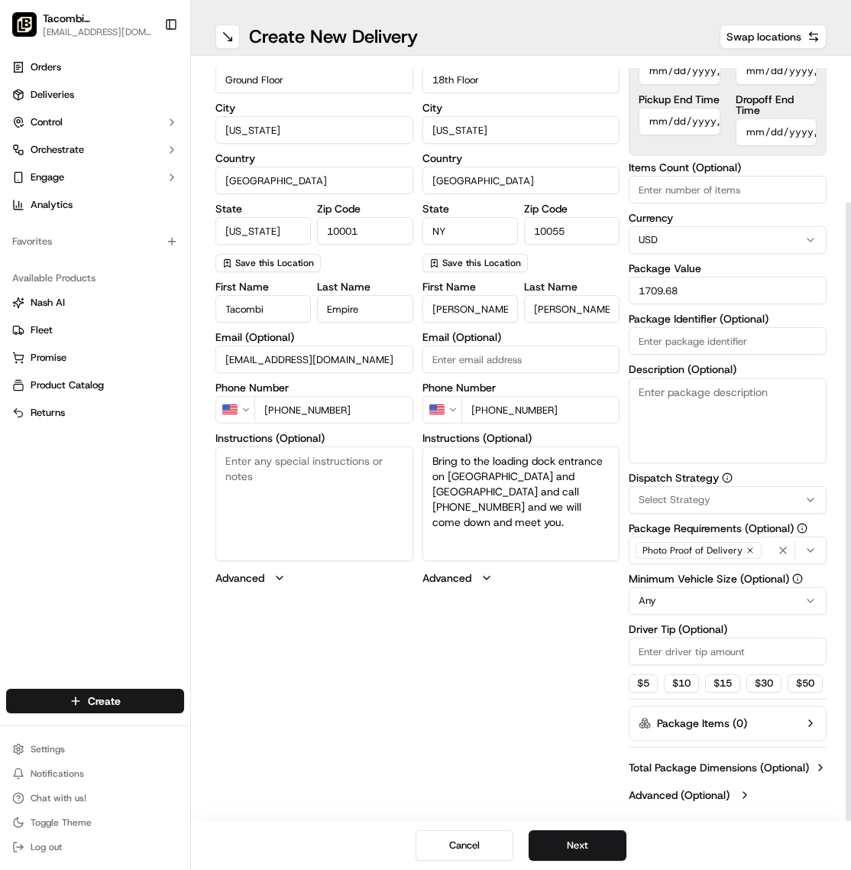
click at [680, 582] on html "Tacombi [GEOGRAPHIC_DATA] [EMAIL_ADDRESS][DOMAIN_NAME] Toggle Sidebar Orders De…" at bounding box center [425, 435] width 851 height 870
click at [711, 637] on input "Driver Tip (Optional)" at bounding box center [728, 651] width 198 height 28
type input "50"
click at [727, 680] on div "$ 5 $ 10 $ 15 $ 30 $ 50" at bounding box center [728, 683] width 198 height 18
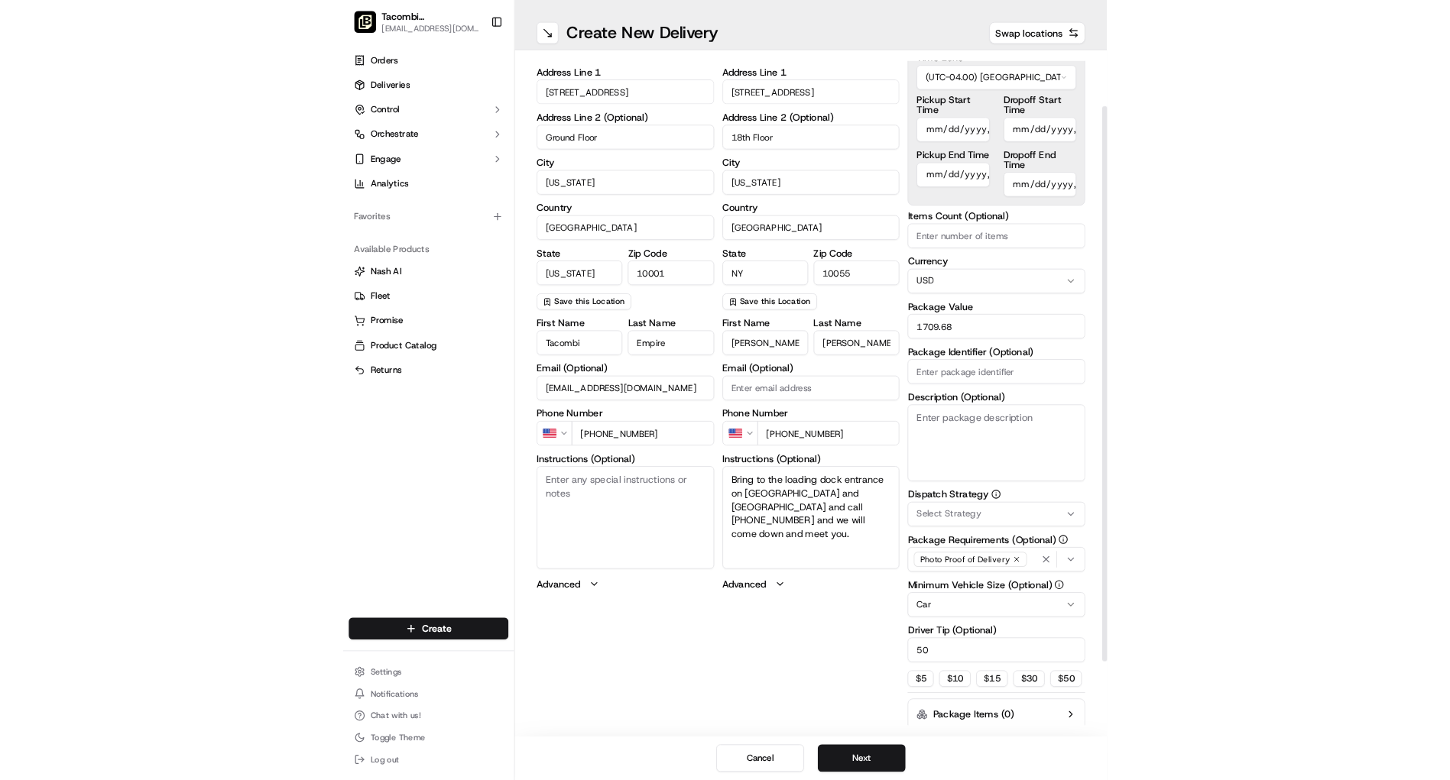
scroll to position [0, 0]
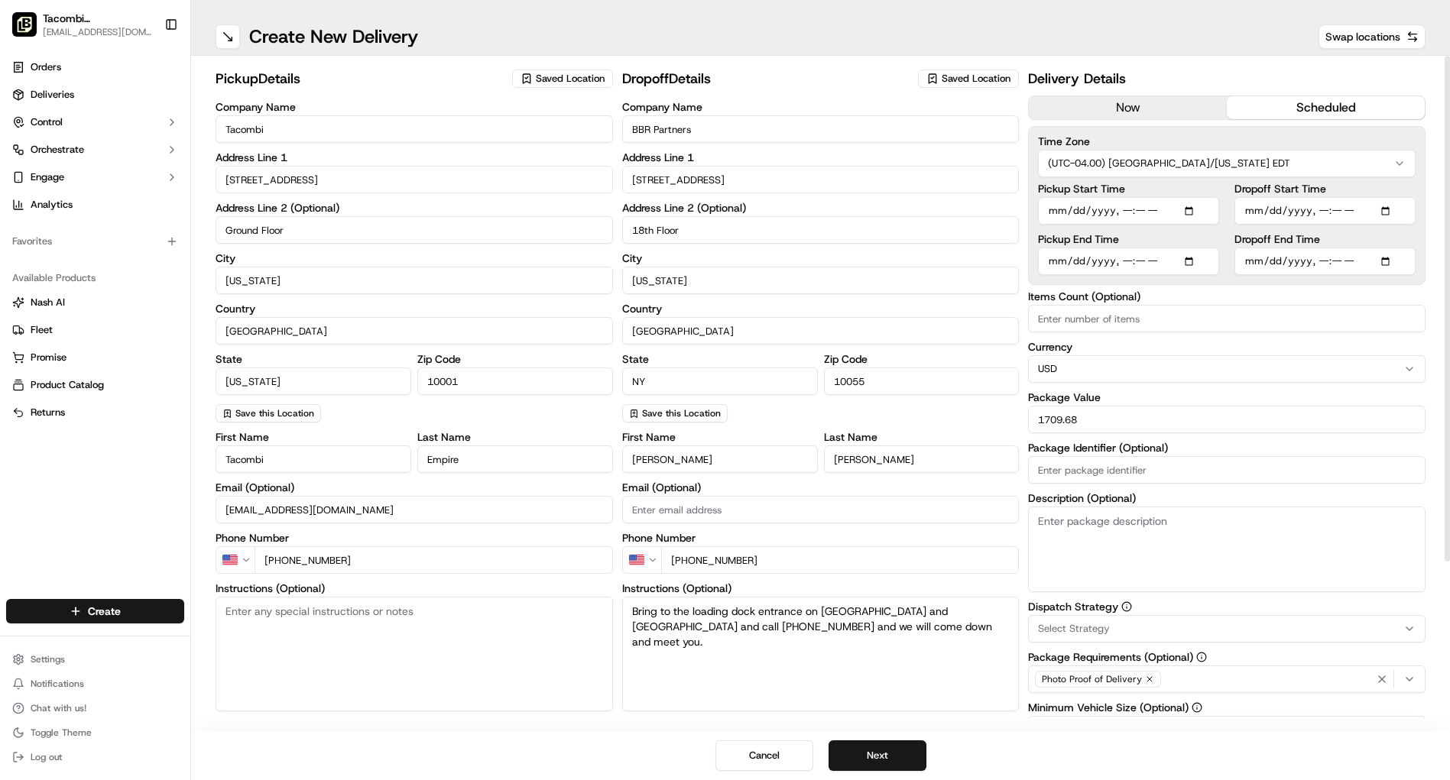
click at [1393, 212] on input "Dropoff Start Time" at bounding box center [1324, 211] width 181 height 28
type input "[DATE]T11:15"
click at [1398, 191] on label "Dropoff Start Time" at bounding box center [1324, 188] width 181 height 11
click at [1398, 197] on input "Dropoff Start Time" at bounding box center [1324, 211] width 181 height 28
click at [1391, 264] on input "Dropoff End Time" at bounding box center [1324, 262] width 181 height 28
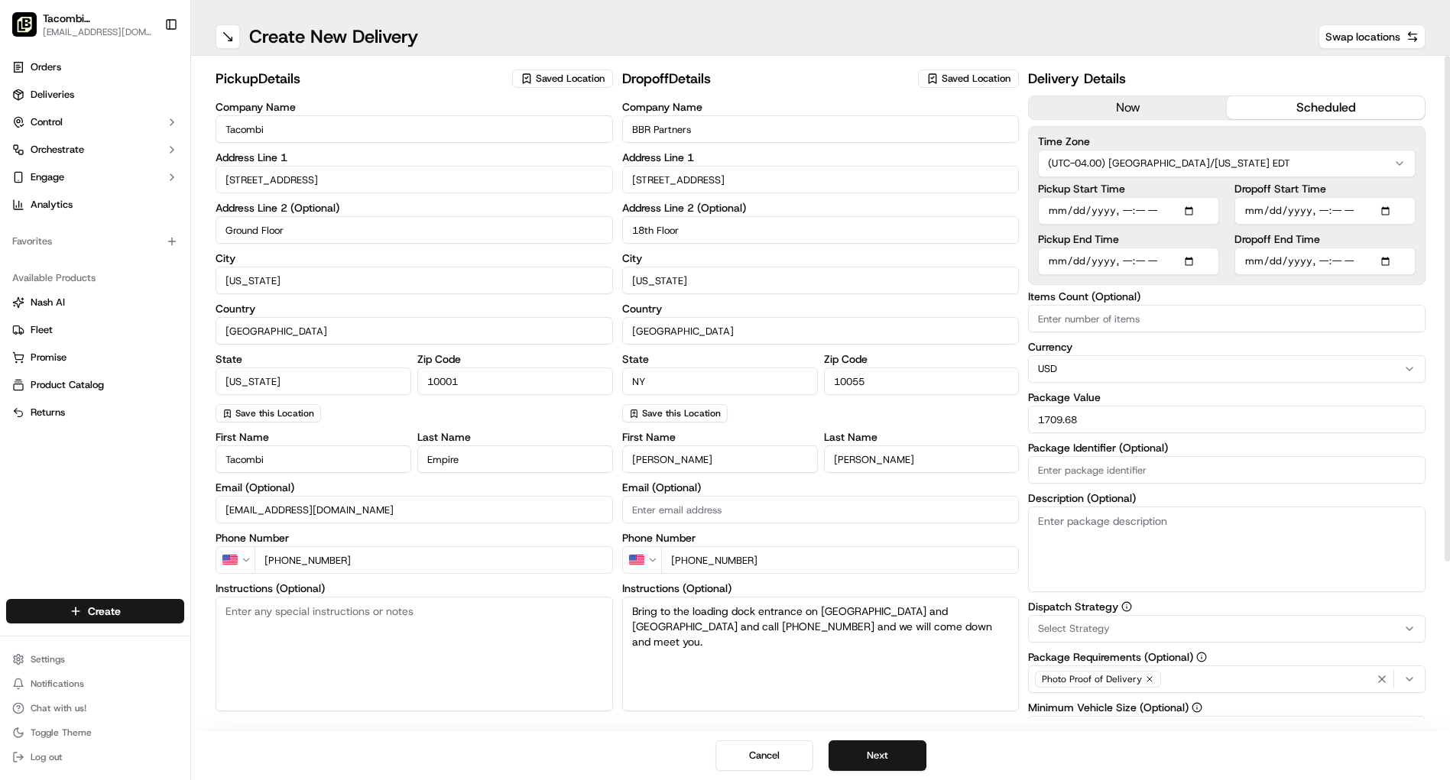
type input "[DATE]T11:30"
click at [1374, 130] on div "Time Zone (UTC-04.00) [GEOGRAPHIC_DATA]/[US_STATE] EDT Pickup Start Time Pickup…" at bounding box center [1226, 205] width 397 height 159
click at [1196, 211] on input "Pickup Start Time" at bounding box center [1128, 211] width 181 height 28
type input "[DATE]T10:30"
click at [1432, 191] on div "pickup Details Saved Location Company Name Tacombi Address Line [STREET_ADDRESS…" at bounding box center [820, 394] width 1259 height 676
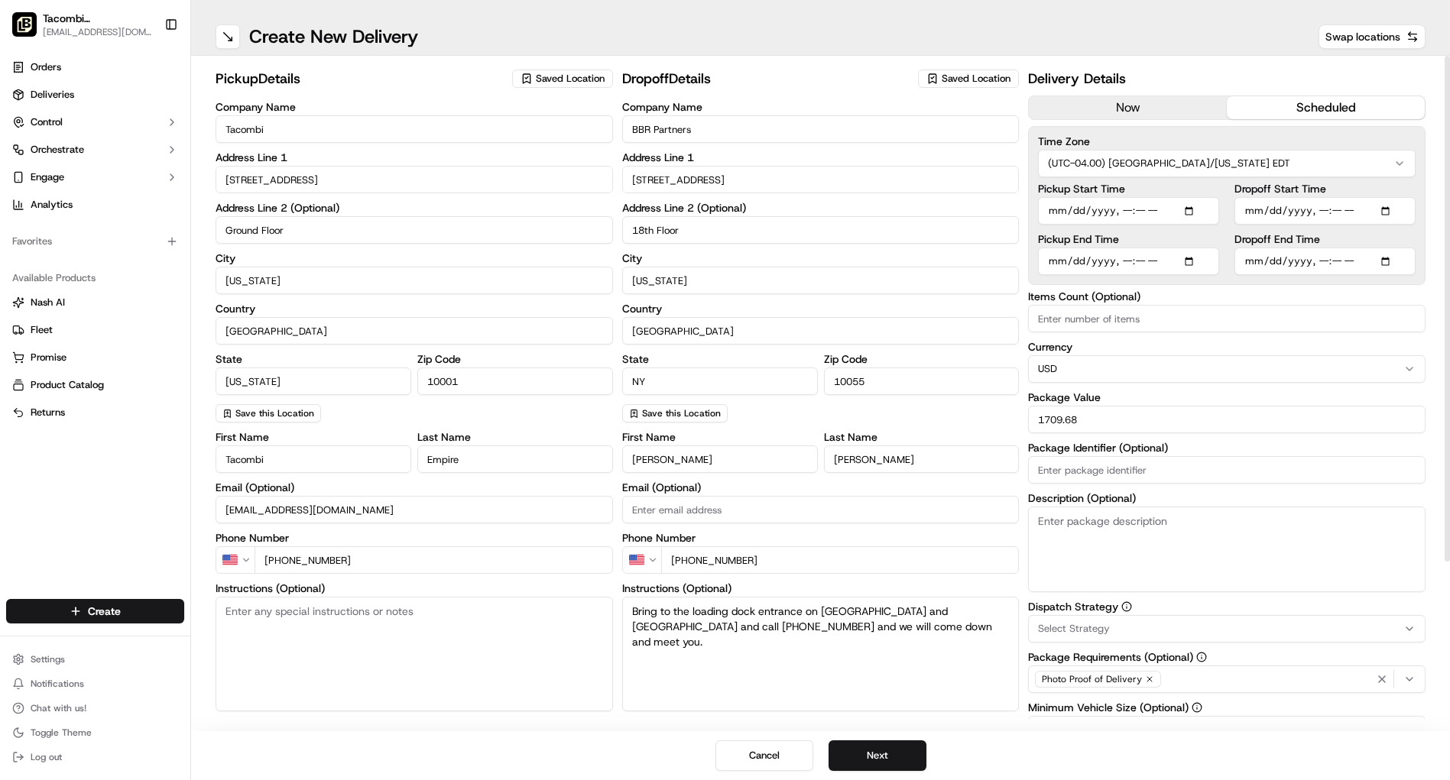
click at [1197, 265] on input "Pickup End Time" at bounding box center [1128, 262] width 181 height 28
type input "[DATE]T10:40"
click at [1413, 287] on div "Delivery Details now scheduled Time Zone (UTC-04.00) [GEOGRAPHIC_DATA]/[US_STAT…" at bounding box center [1226, 503] width 397 height 870
click at [1195, 213] on input "Pickup Start Time" at bounding box center [1128, 211] width 181 height 28
type input "[DATE]T10:35"
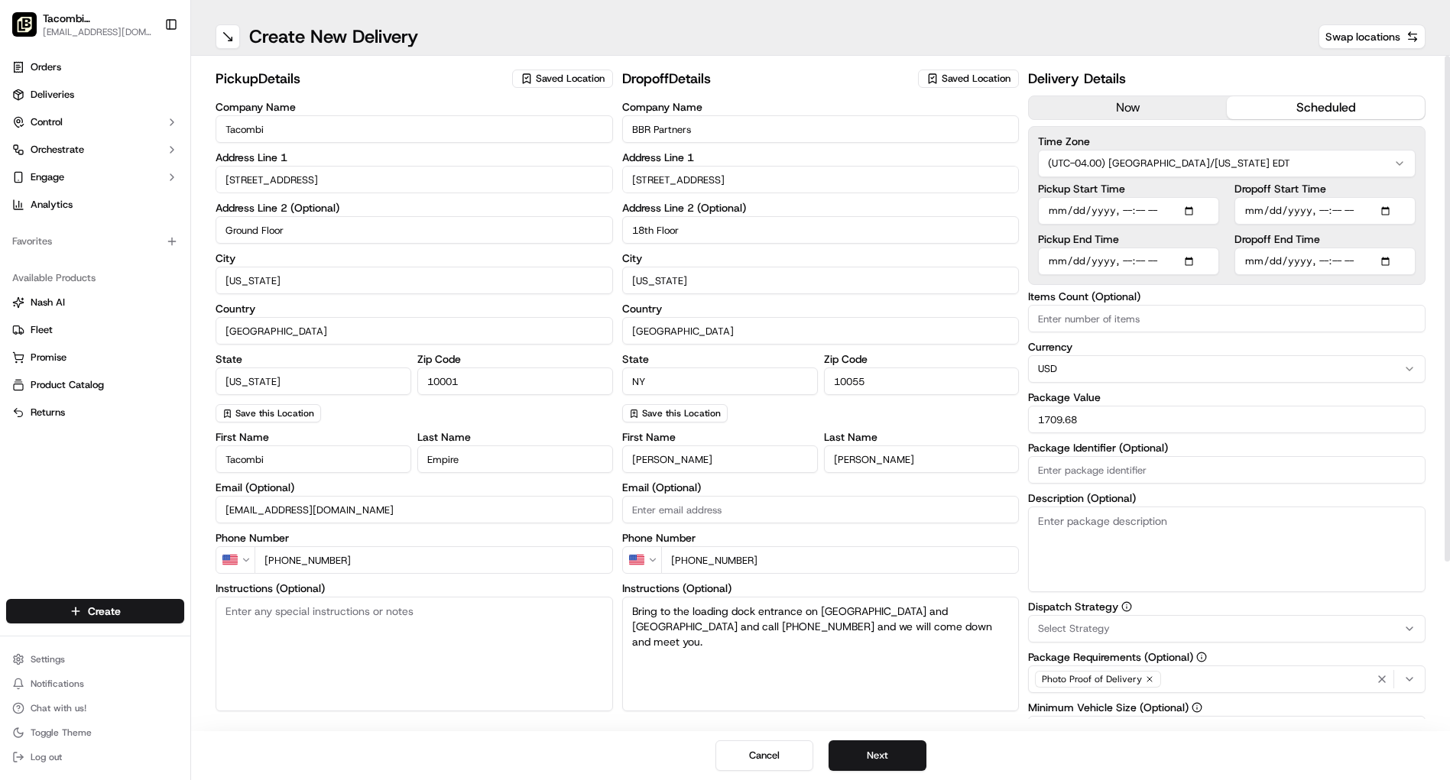
click at [1439, 292] on div "pickup Details Saved Location Company Name Tacombi Address Line [STREET_ADDRESS…" at bounding box center [820, 394] width 1259 height 676
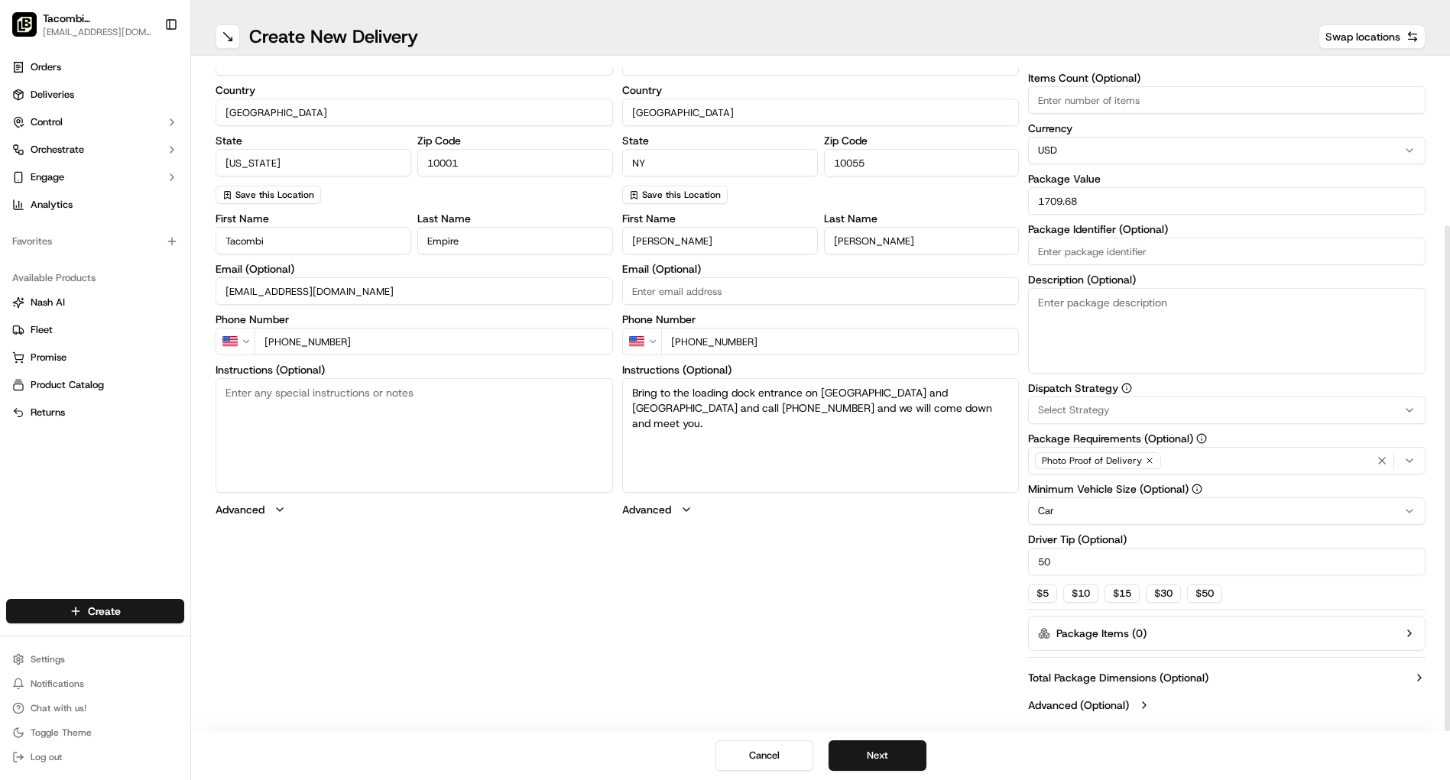
click at [762, 641] on div "pickup Details Saved Location Company Name Tacombi Address Line [STREET_ADDRESS…" at bounding box center [821, 284] width 1210 height 870
click at [502, 598] on div "pickup Details Saved Location Company Name Tacombi Address Line [STREET_ADDRESS…" at bounding box center [821, 284] width 1210 height 870
click at [587, 586] on div "pickup Details Saved Location Company Name Tacombi Address Line [STREET_ADDRESS…" at bounding box center [821, 284] width 1210 height 870
click at [892, 756] on button "Next" at bounding box center [878, 756] width 98 height 31
click at [875, 761] on button "Next" at bounding box center [878, 756] width 98 height 31
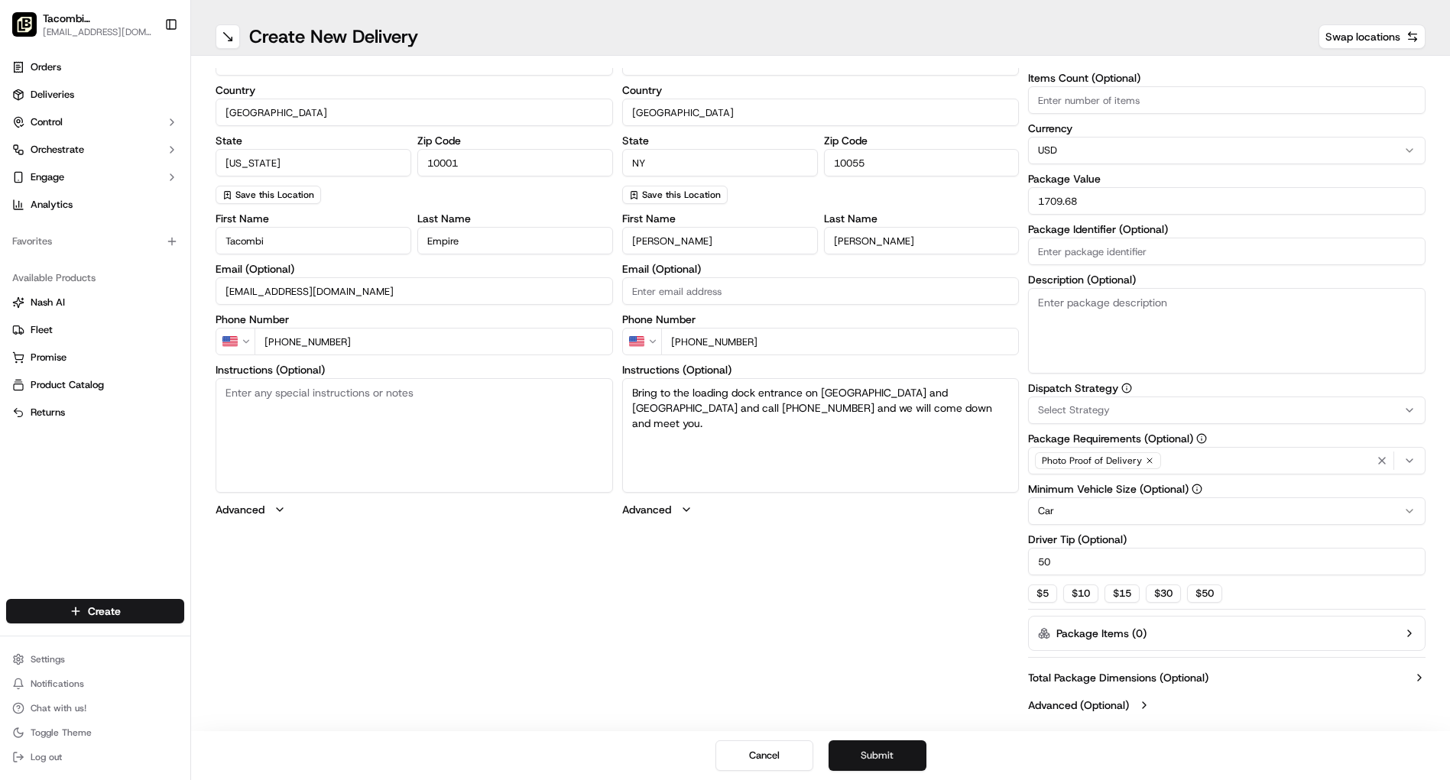
click at [877, 753] on button "Submit" at bounding box center [878, 756] width 98 height 31
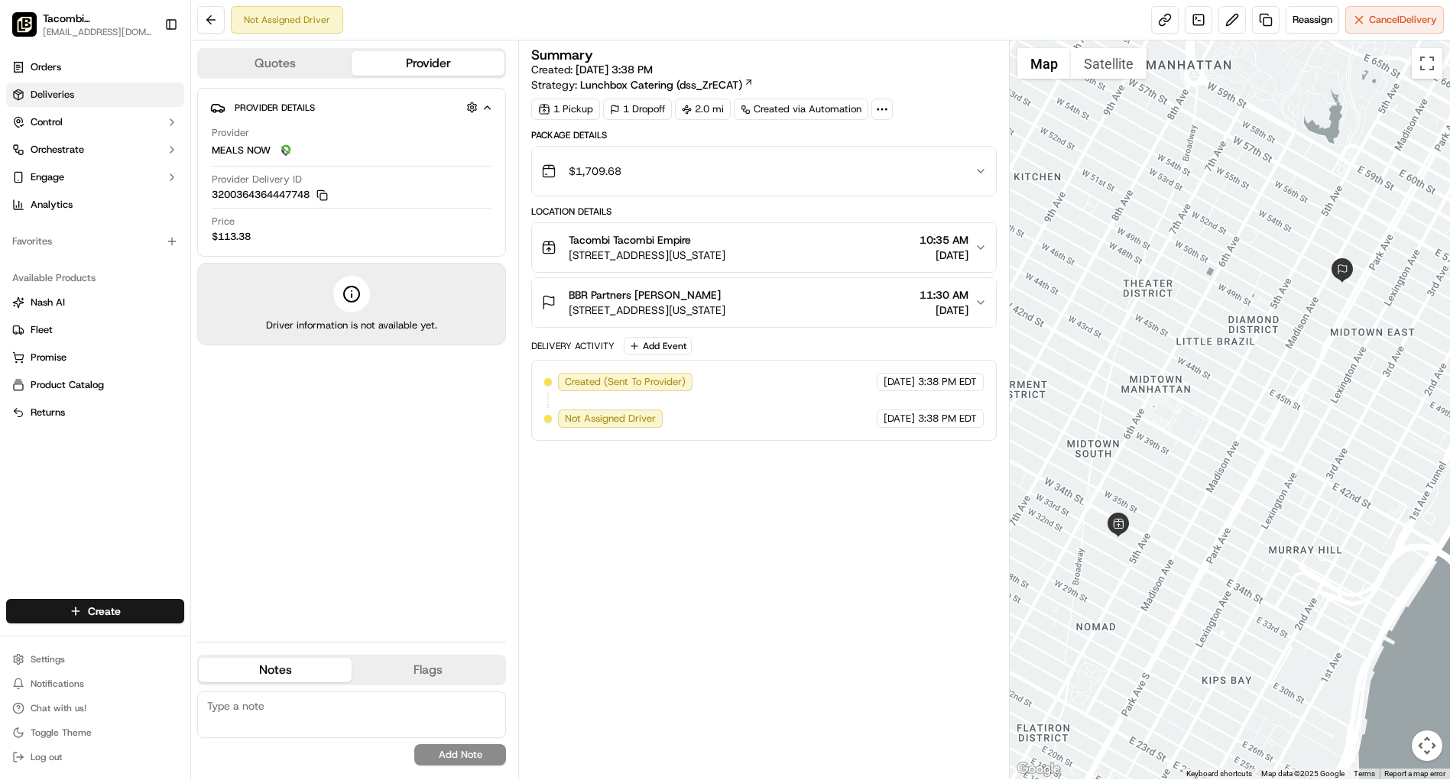
click at [79, 92] on link "Deliveries" at bounding box center [95, 95] width 178 height 24
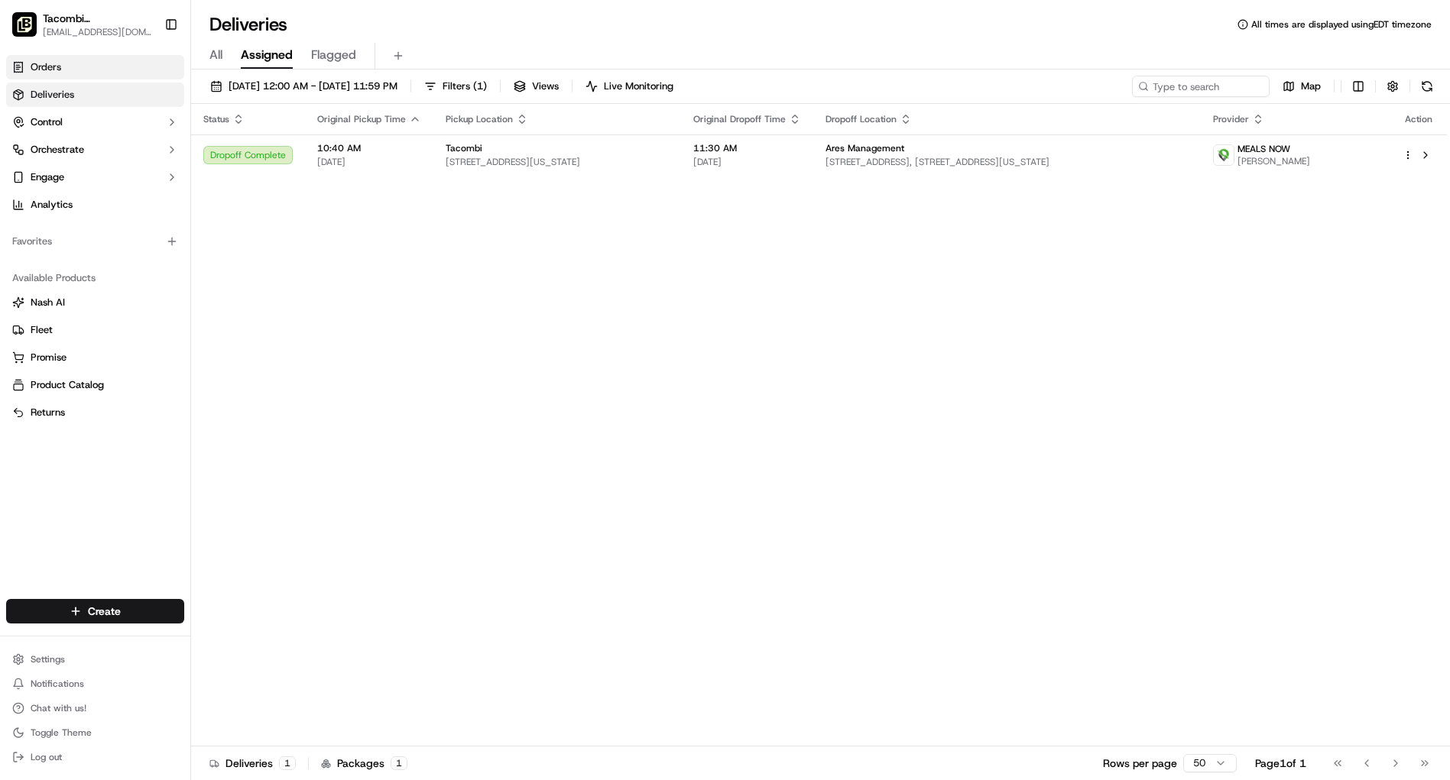
click at [51, 70] on span "Orders" at bounding box center [46, 67] width 31 height 14
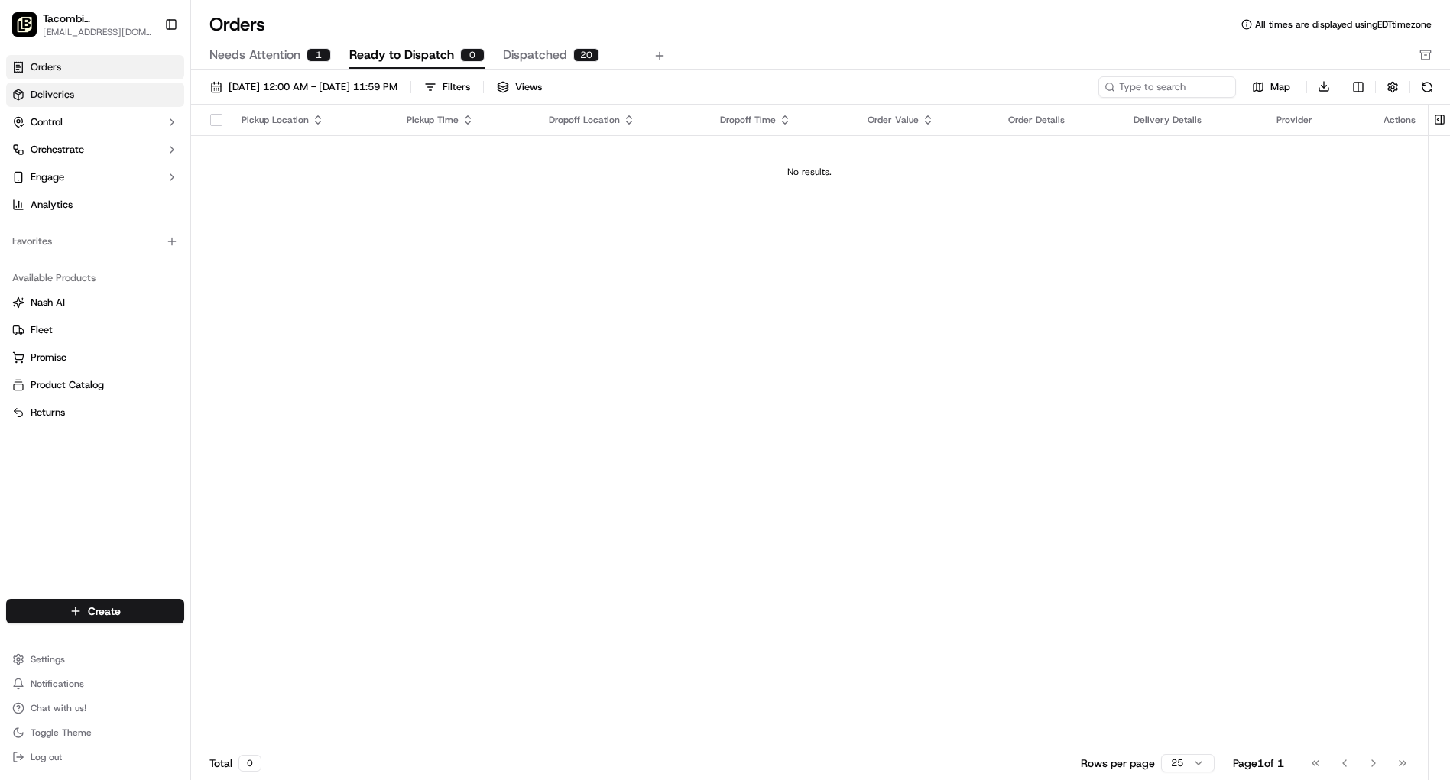
click at [50, 90] on span "Deliveries" at bounding box center [53, 95] width 44 height 14
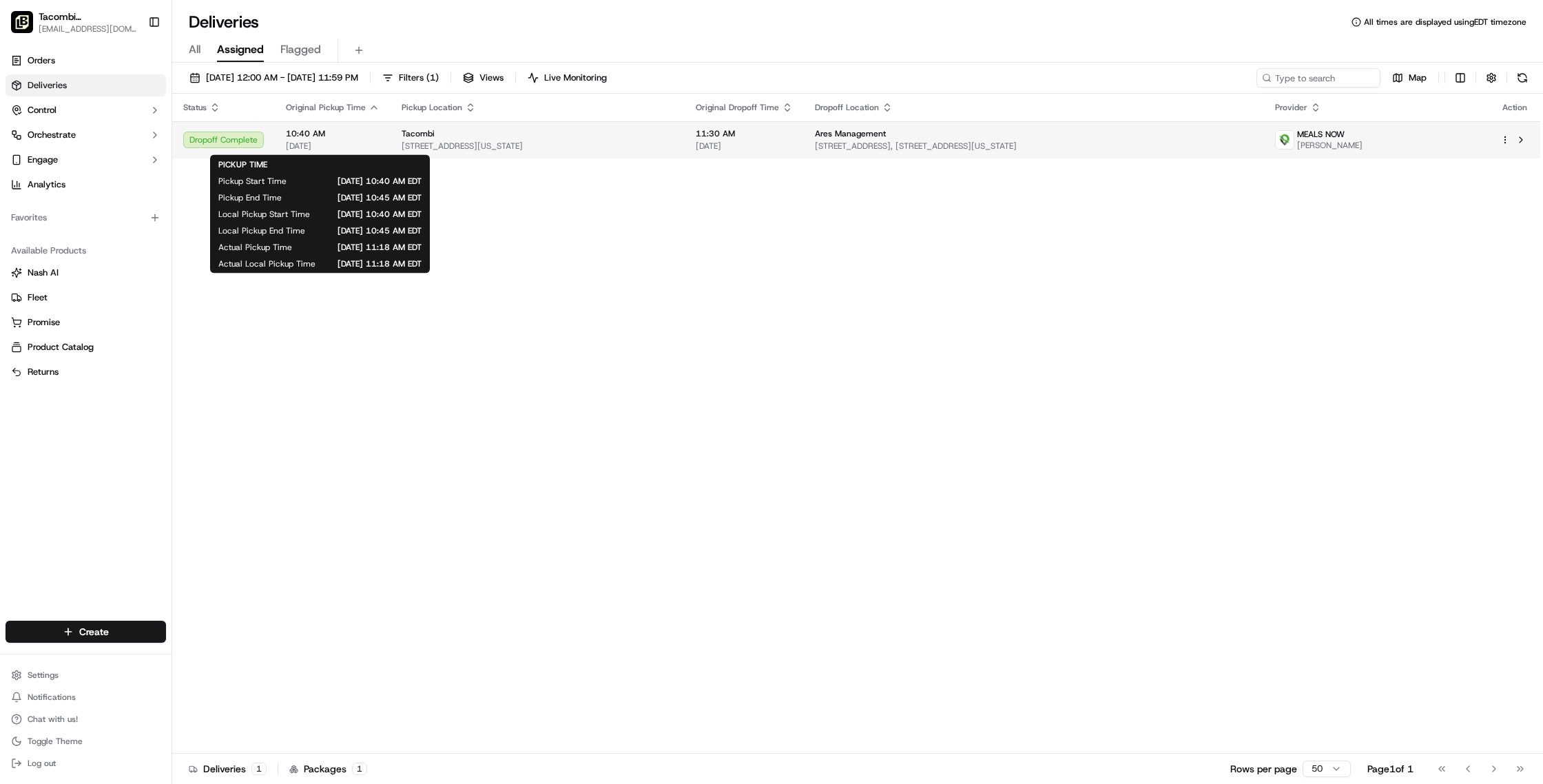
click at [375, 139] on span "10:40 AM" at bounding box center [333, 133] width 94 height 11
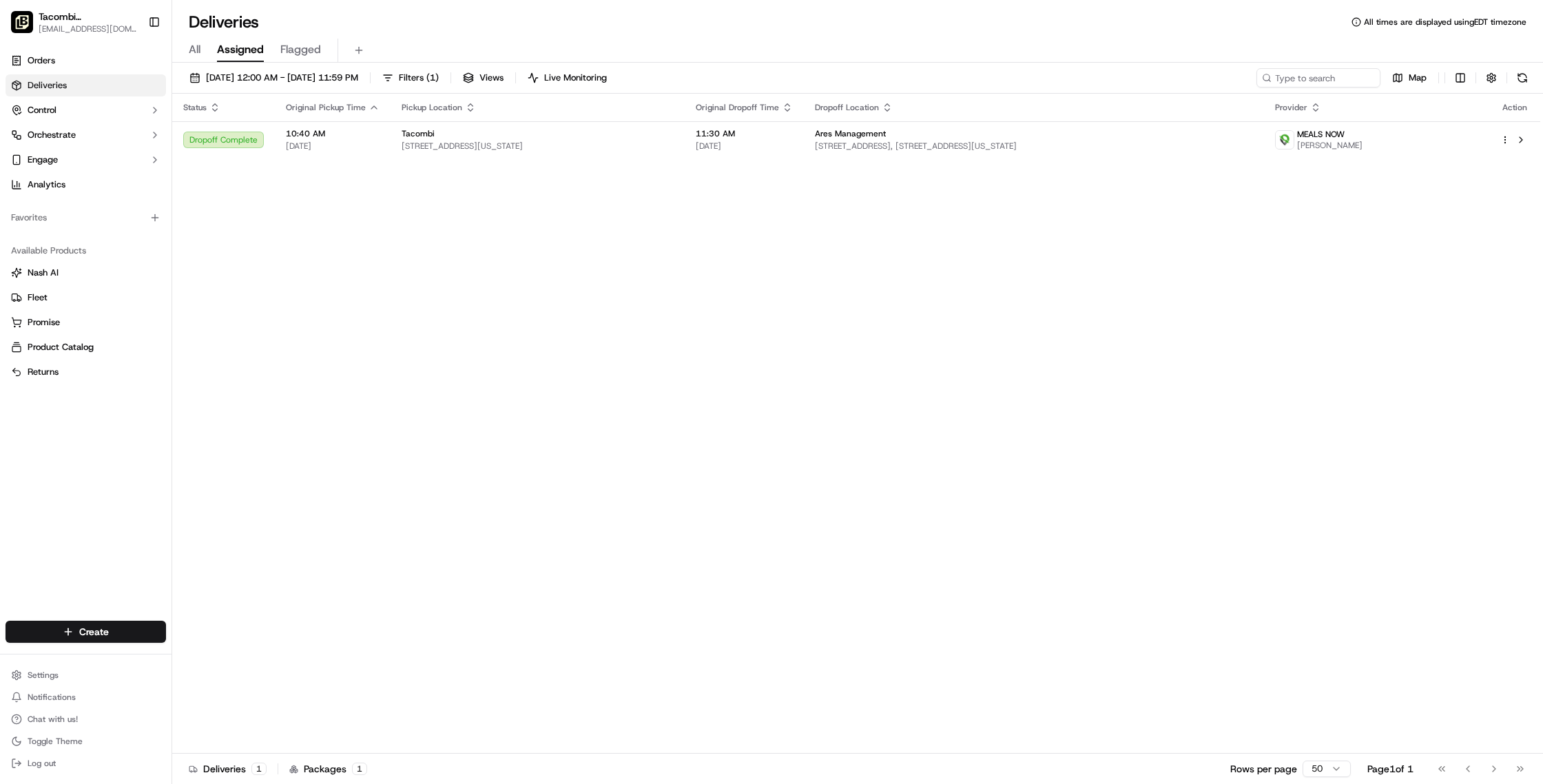
click at [50, 89] on span "Deliveries" at bounding box center [48, 86] width 40 height 13
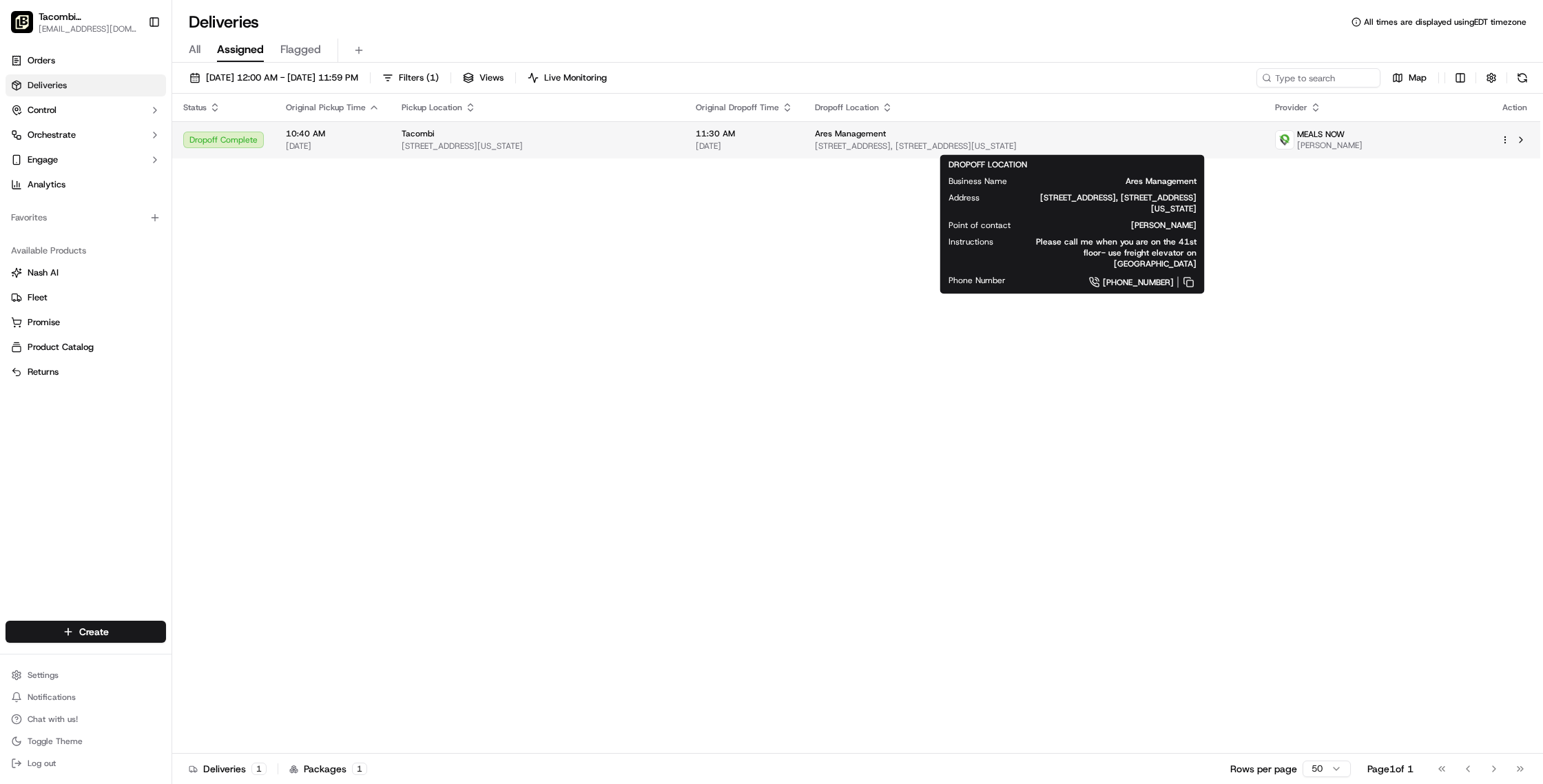
click at [908, 130] on div "Ares Management" at bounding box center [1034, 133] width 438 height 11
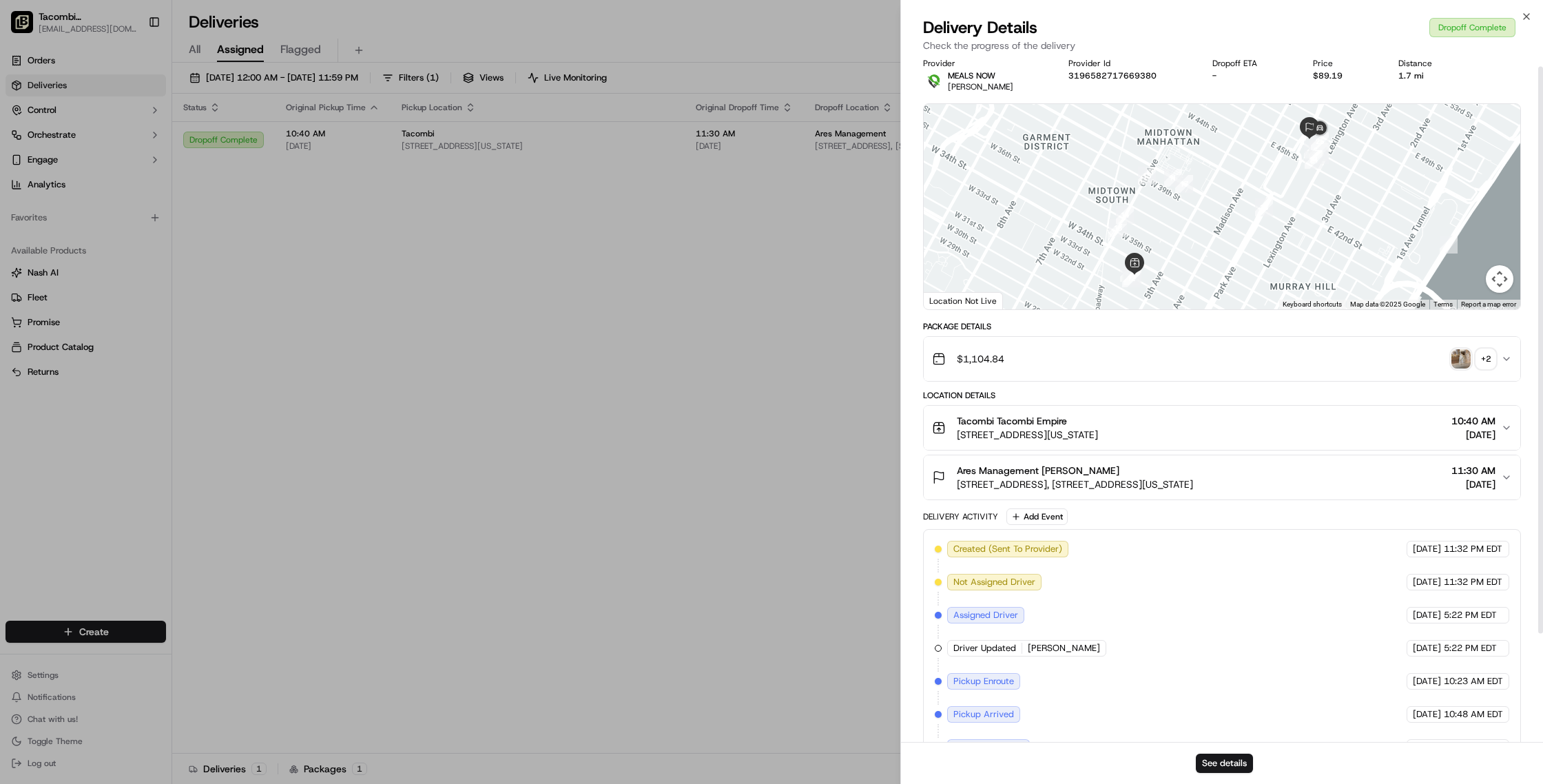
scroll to position [10, 0]
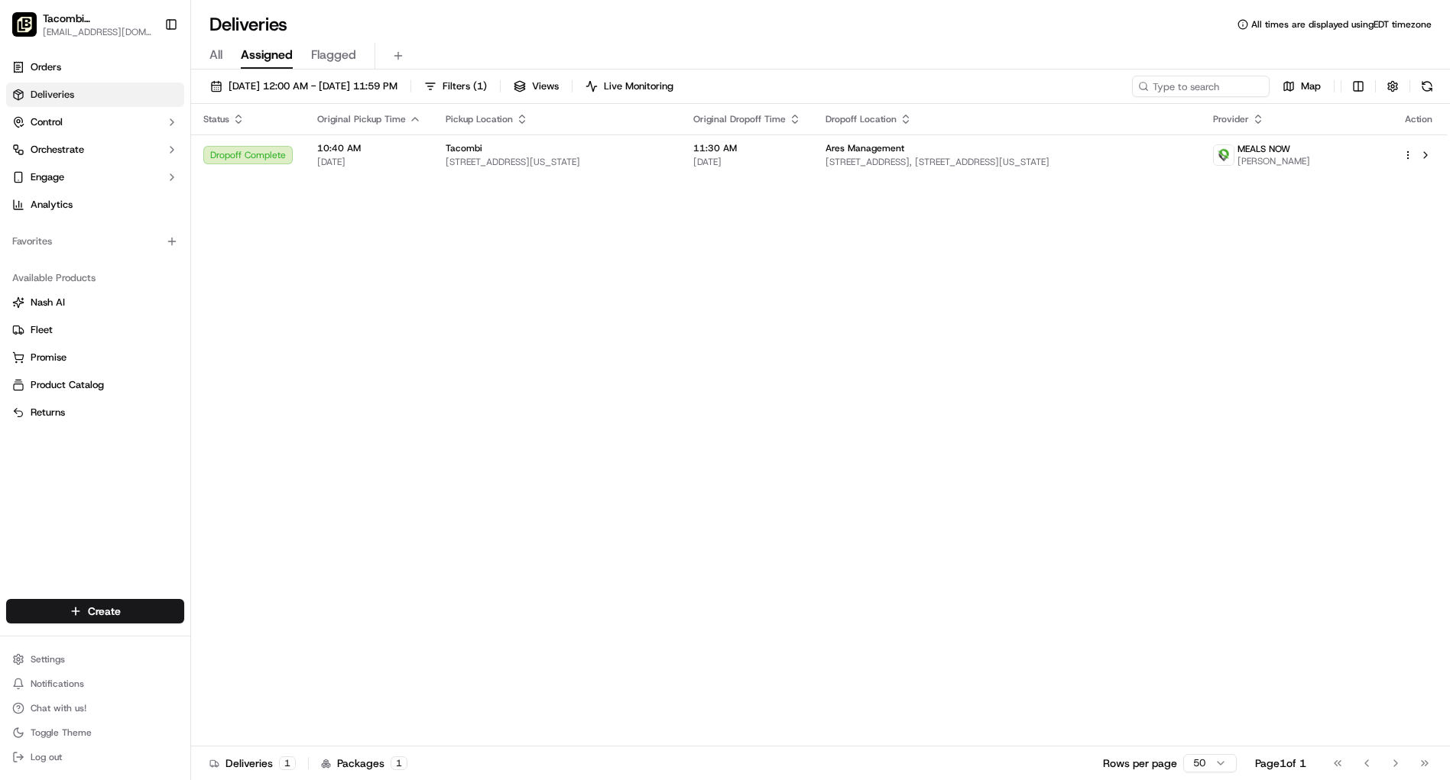
click at [215, 53] on span "All" at bounding box center [215, 55] width 13 height 18
click at [487, 84] on span "Filters ( 1 )" at bounding box center [465, 86] width 44 height 14
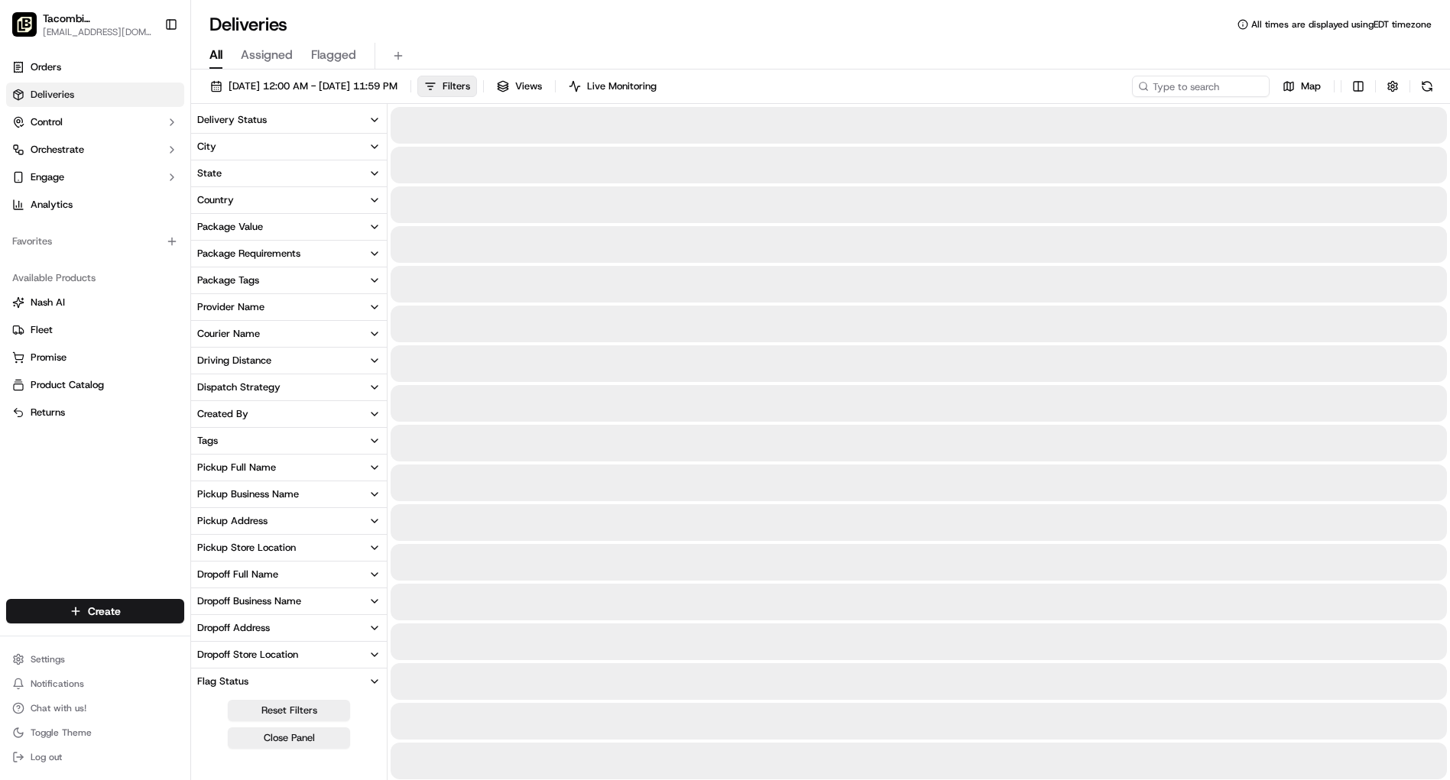
click at [219, 60] on span "All" at bounding box center [215, 55] width 13 height 18
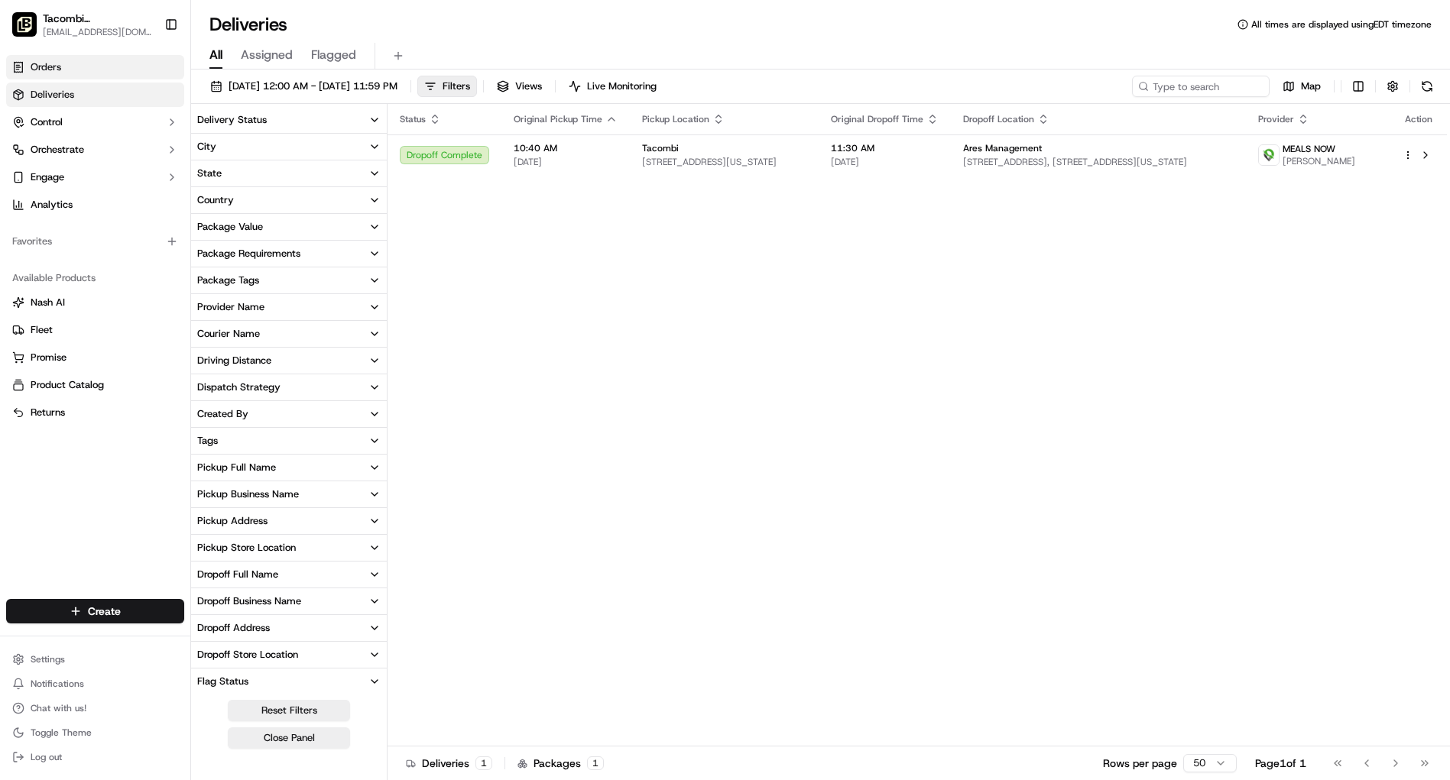
click at [69, 73] on link "Orders" at bounding box center [95, 67] width 178 height 24
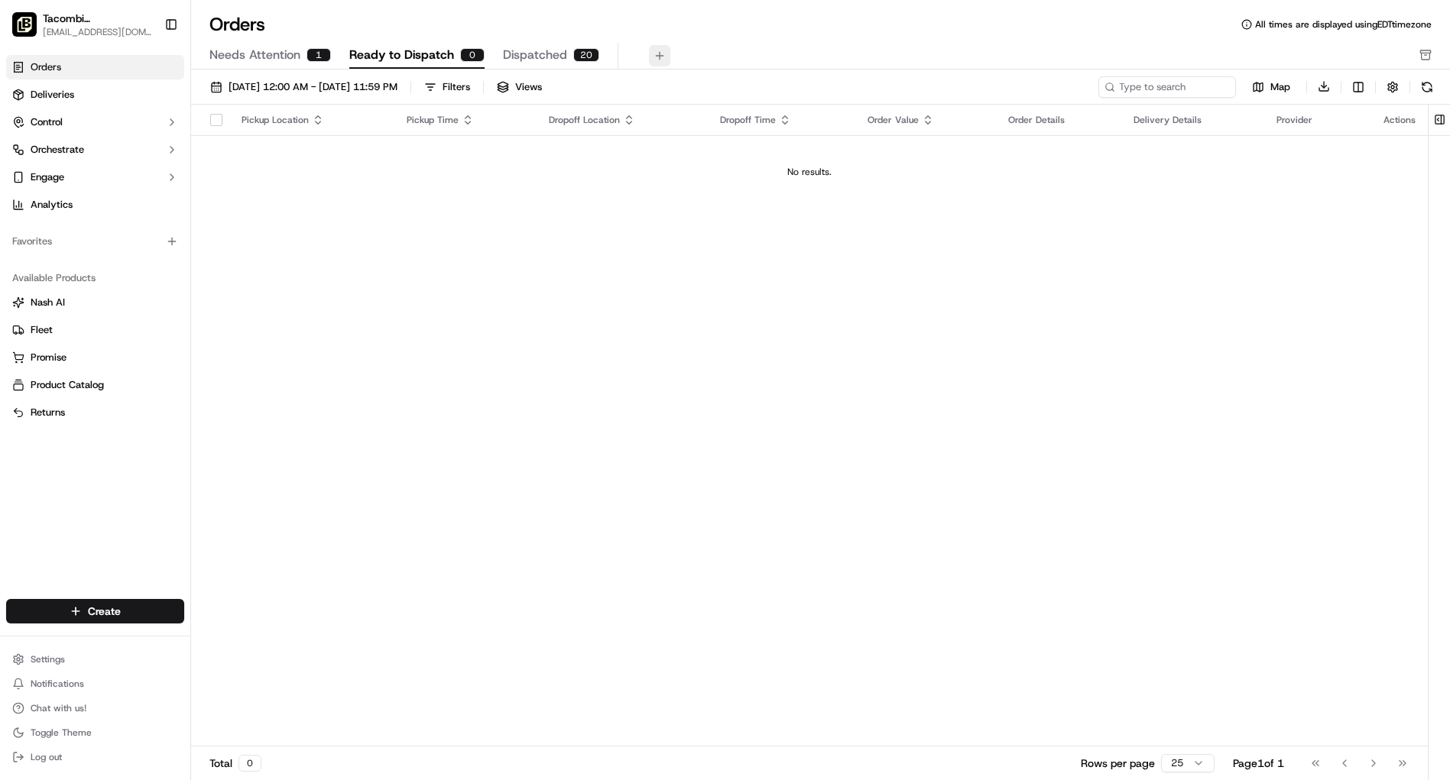
click at [653, 53] on button at bounding box center [659, 55] width 21 height 21
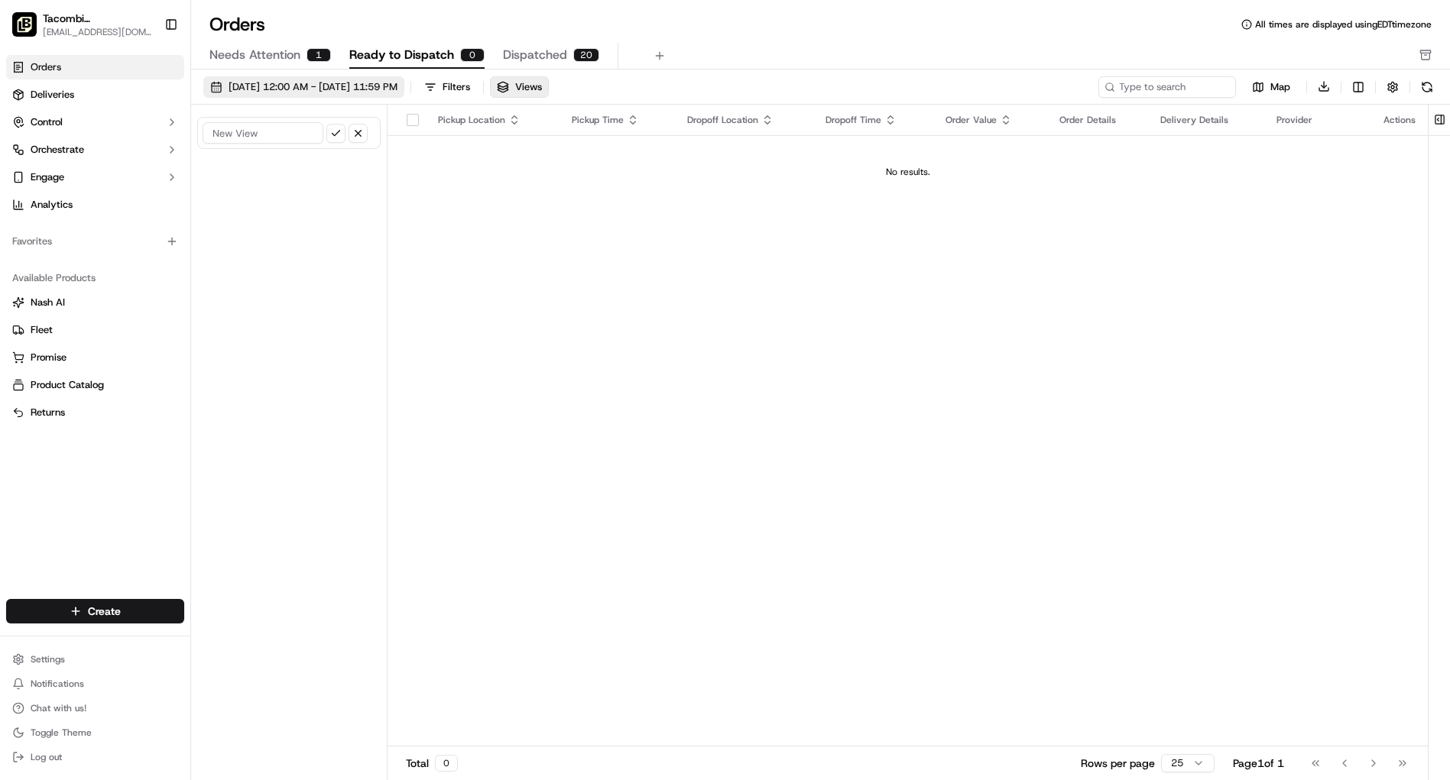
click at [269, 85] on span "[DATE] 12:00 AM - [DATE] 11:59 PM" at bounding box center [313, 87] width 169 height 14
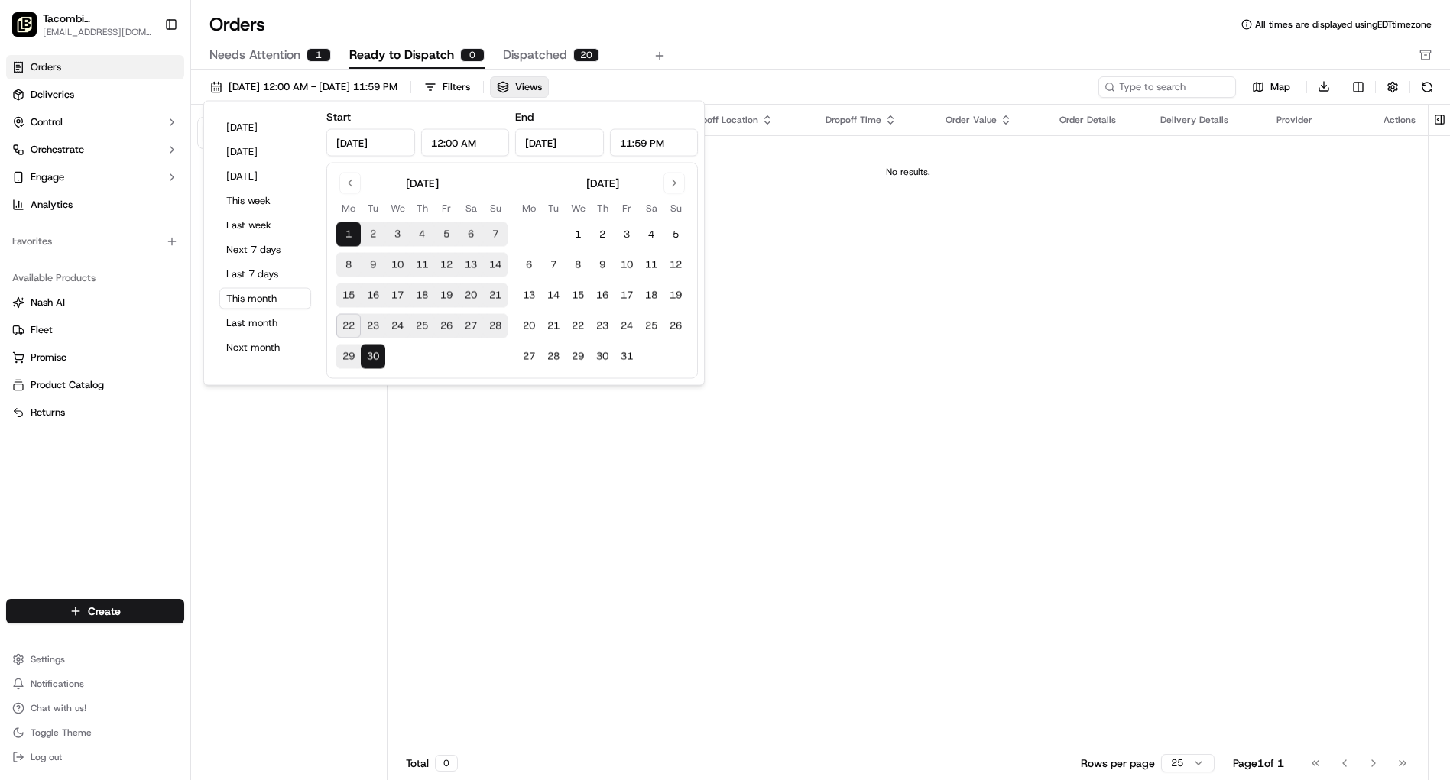
click at [868, 281] on div "Pickup Location Pickup Time Dropoff Location Dropoff Time Order Value Order Det…" at bounding box center [908, 426] width 1040 height 643
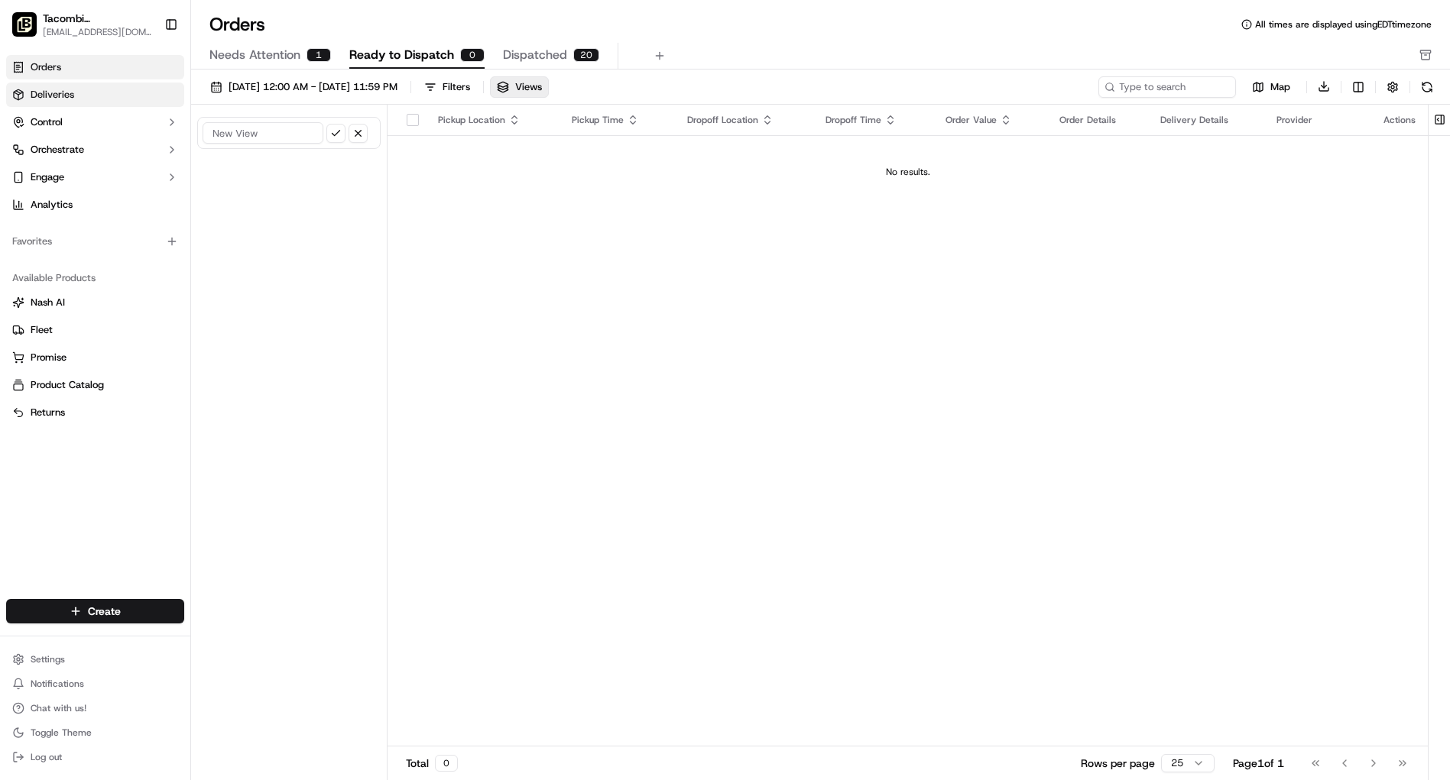
click at [60, 93] on span "Deliveries" at bounding box center [53, 95] width 44 height 14
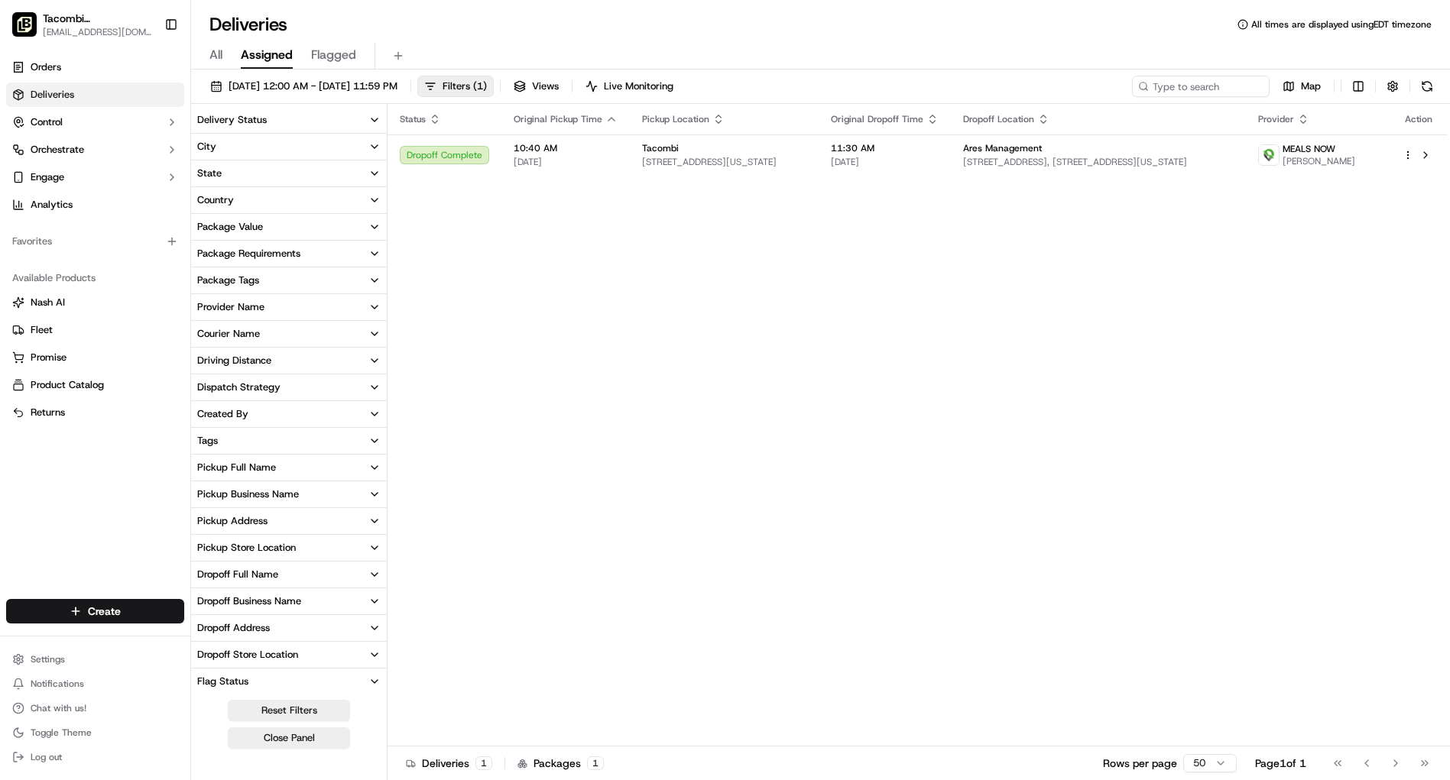
scroll to position [80, 0]
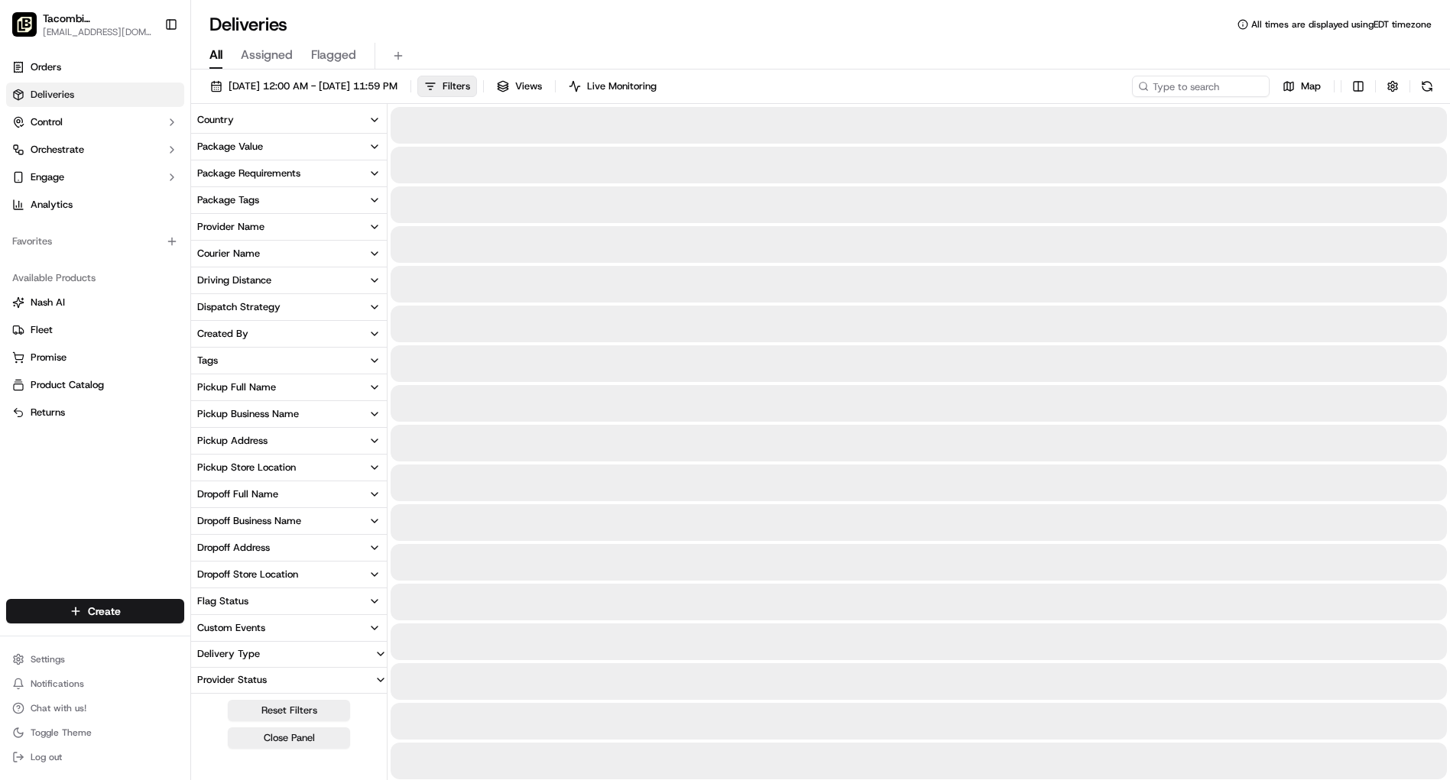
click at [222, 51] on span "All" at bounding box center [215, 55] width 13 height 18
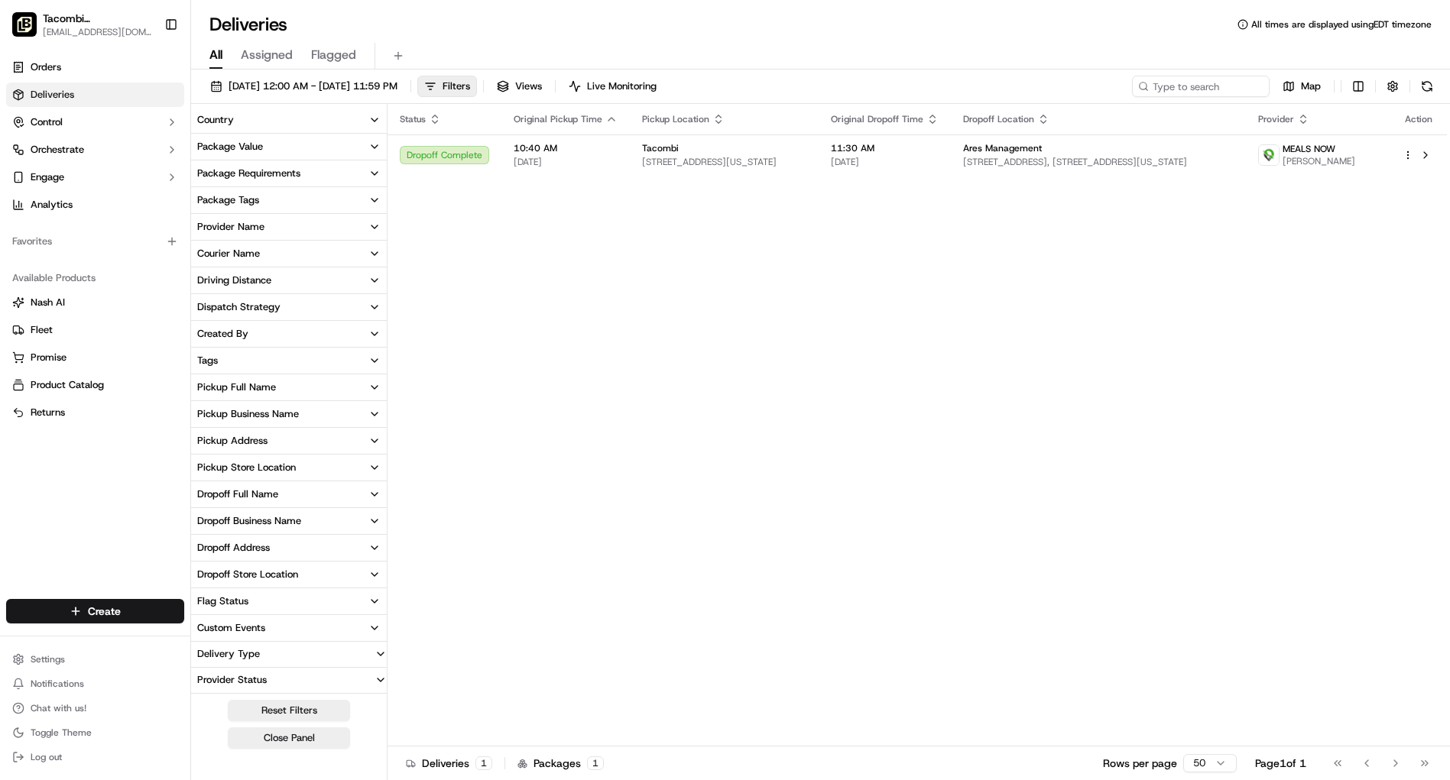
click at [60, 93] on span "Deliveries" at bounding box center [53, 95] width 44 height 14
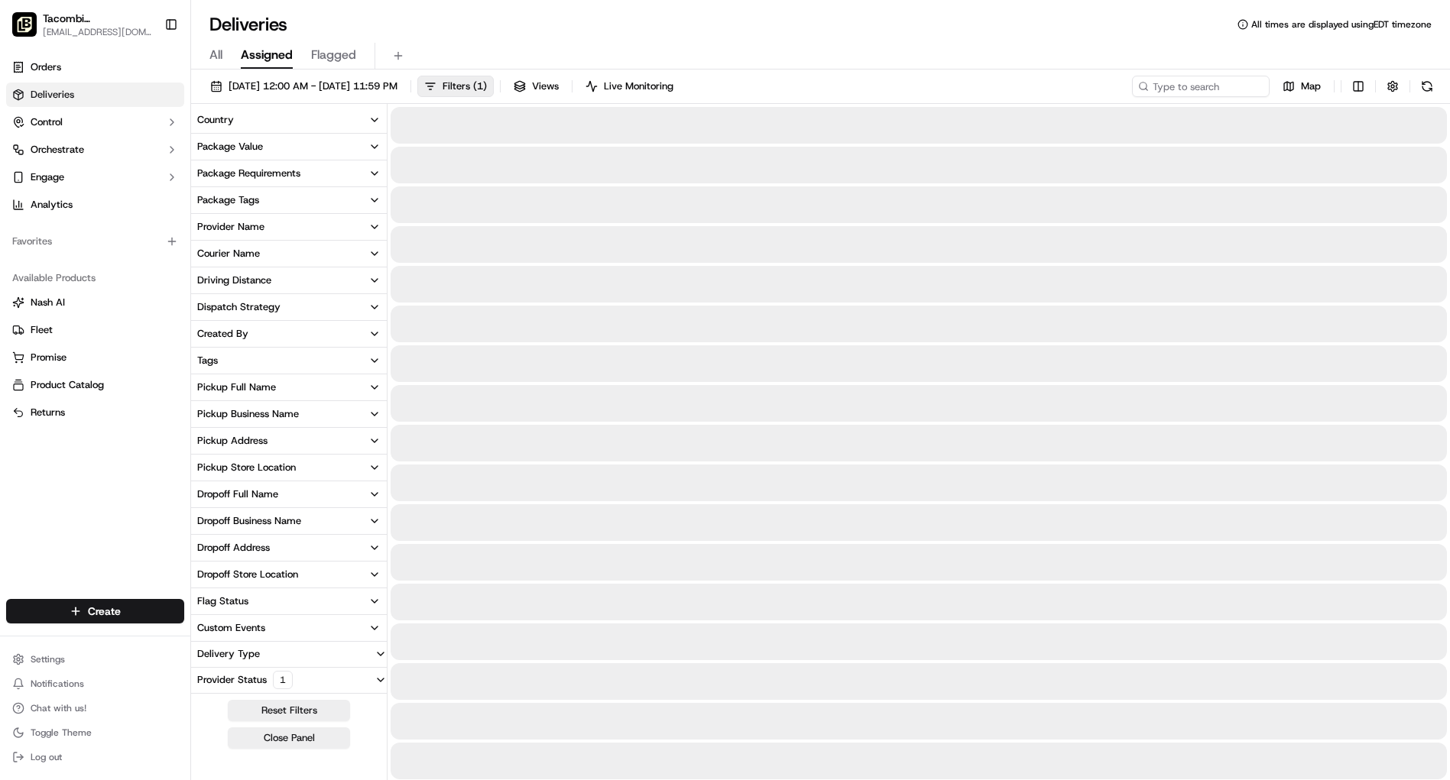
click at [255, 57] on span "Assigned" at bounding box center [267, 55] width 52 height 18
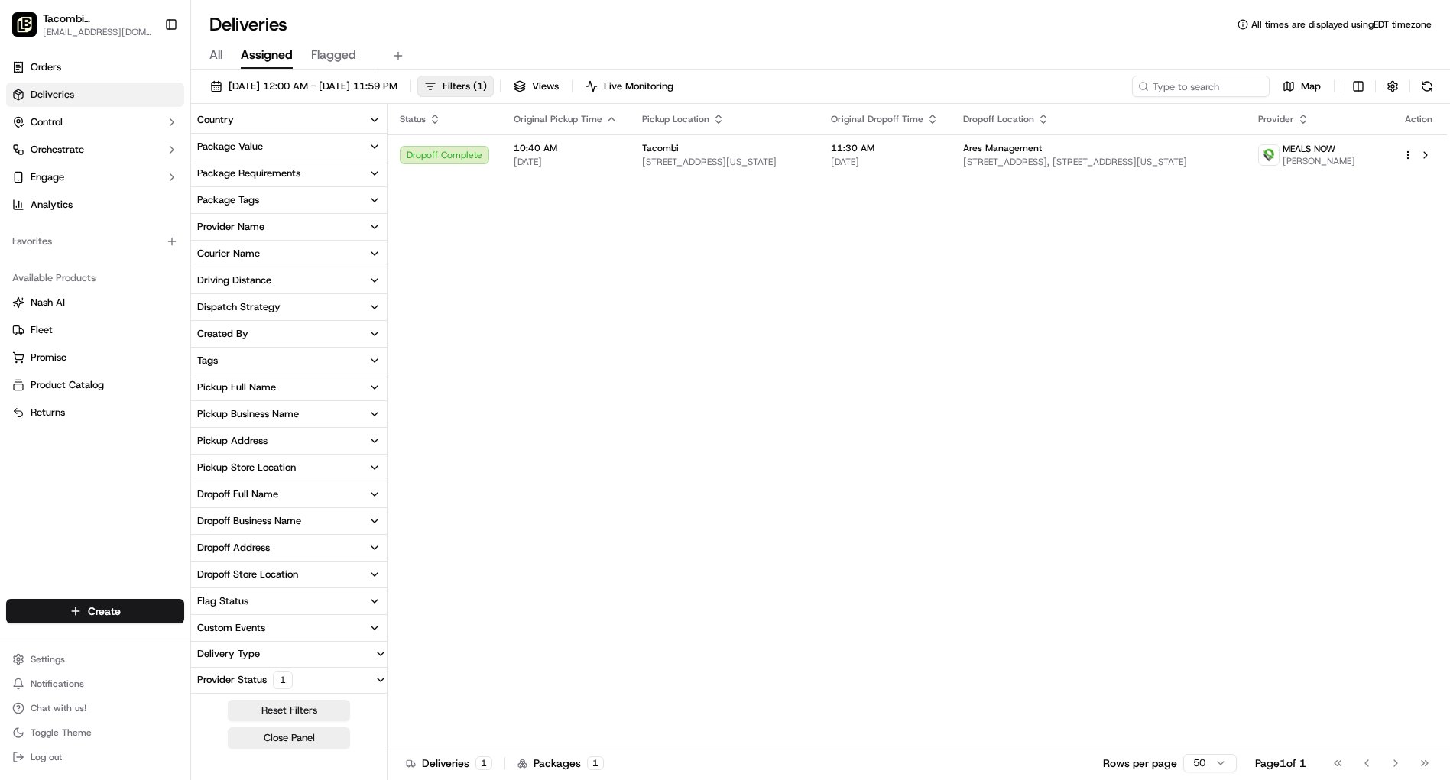
click at [378, 118] on icon "button" at bounding box center [374, 119] width 6 height 3
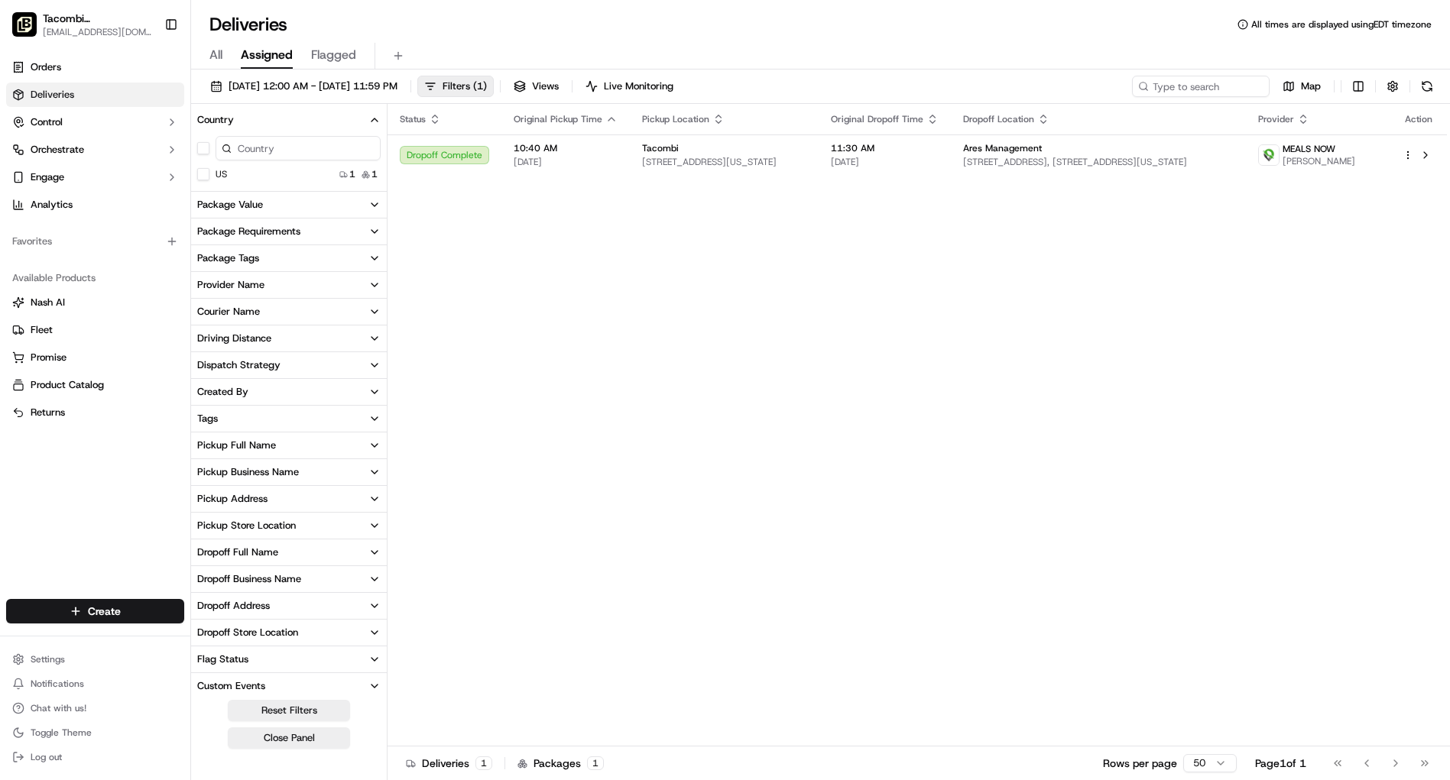
click at [378, 118] on icon "button" at bounding box center [374, 120] width 12 height 12
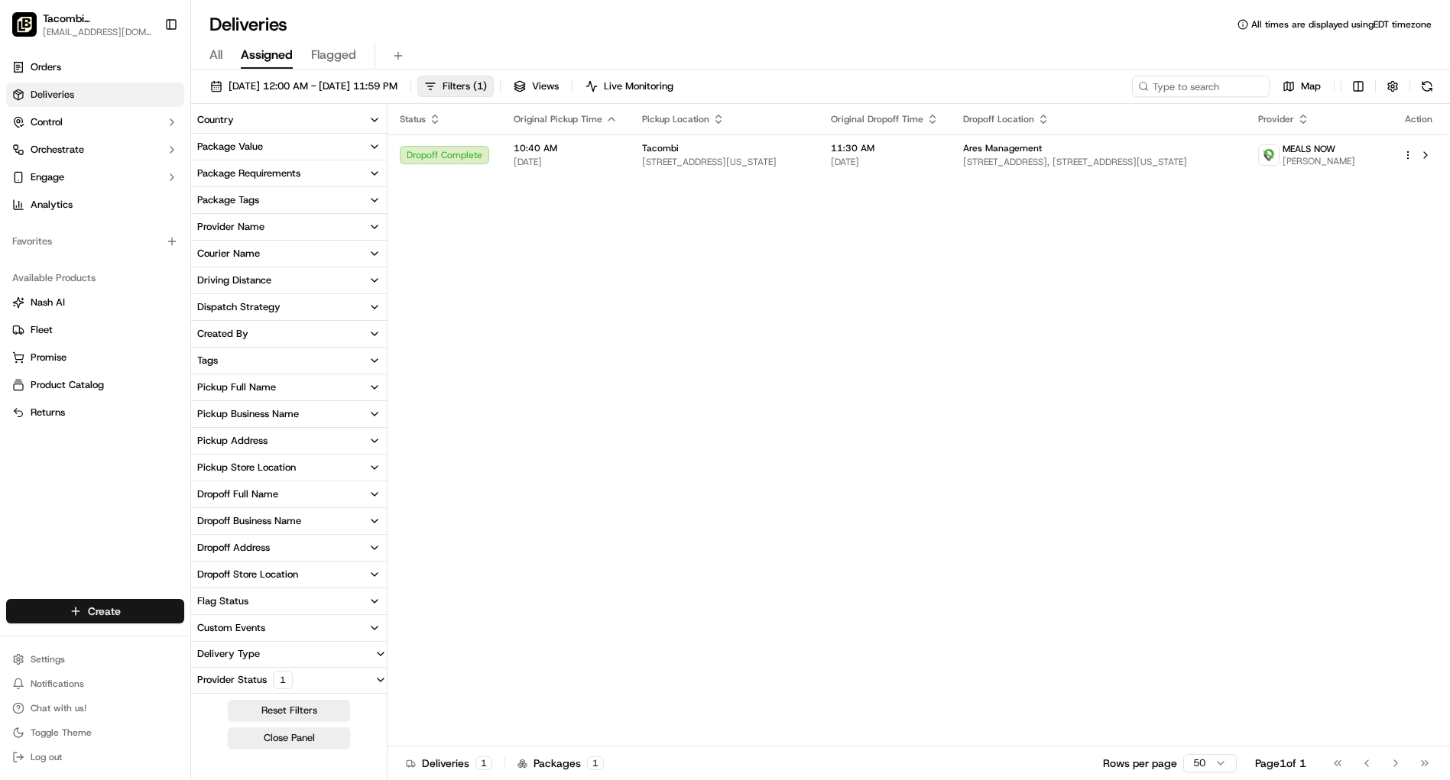
click at [133, 615] on html "Tacombi Empire State Building empire@tacombi.com Toggle Sidebar Orders Deliveri…" at bounding box center [725, 390] width 1450 height 780
click at [229, 638] on link "Delivery" at bounding box center [276, 640] width 170 height 28
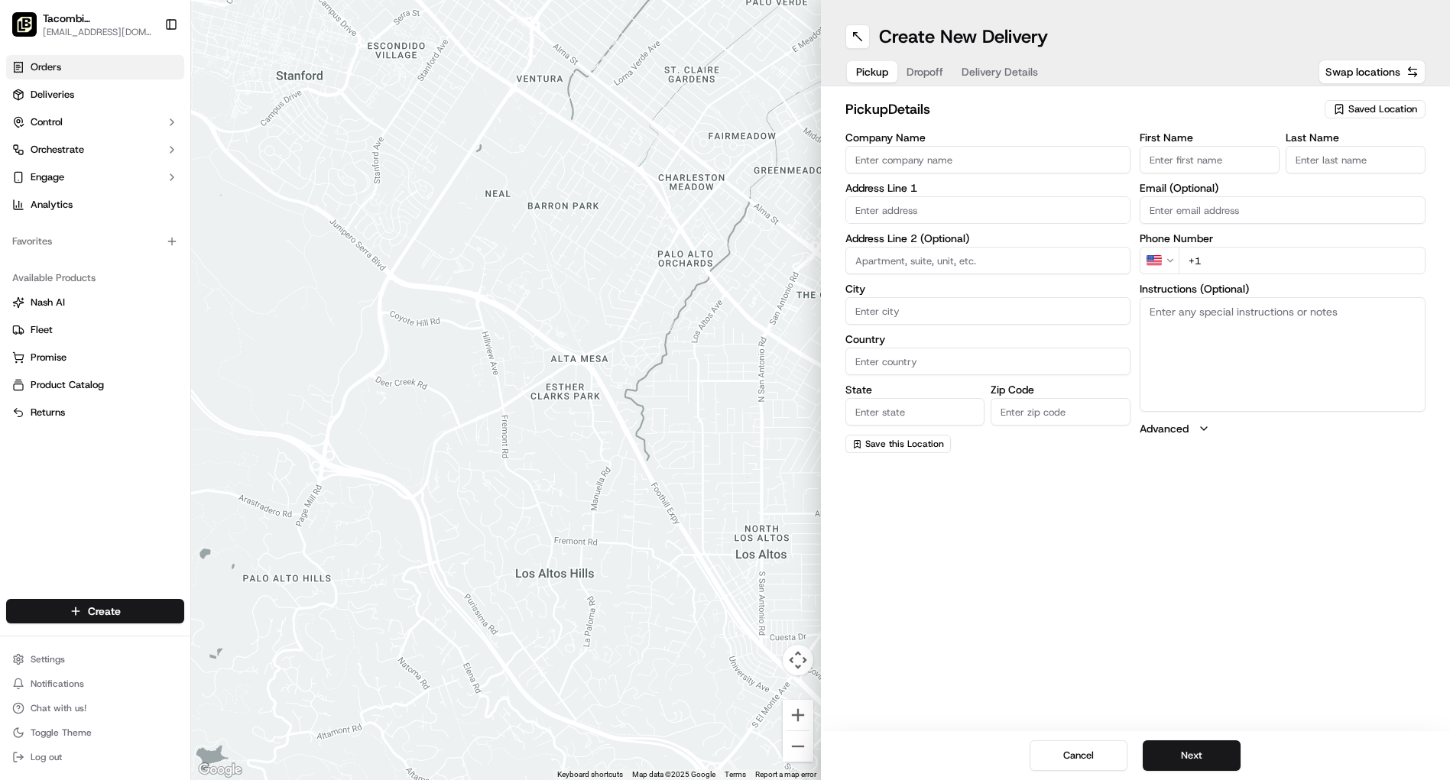
click at [60, 60] on span "Orders" at bounding box center [46, 67] width 31 height 14
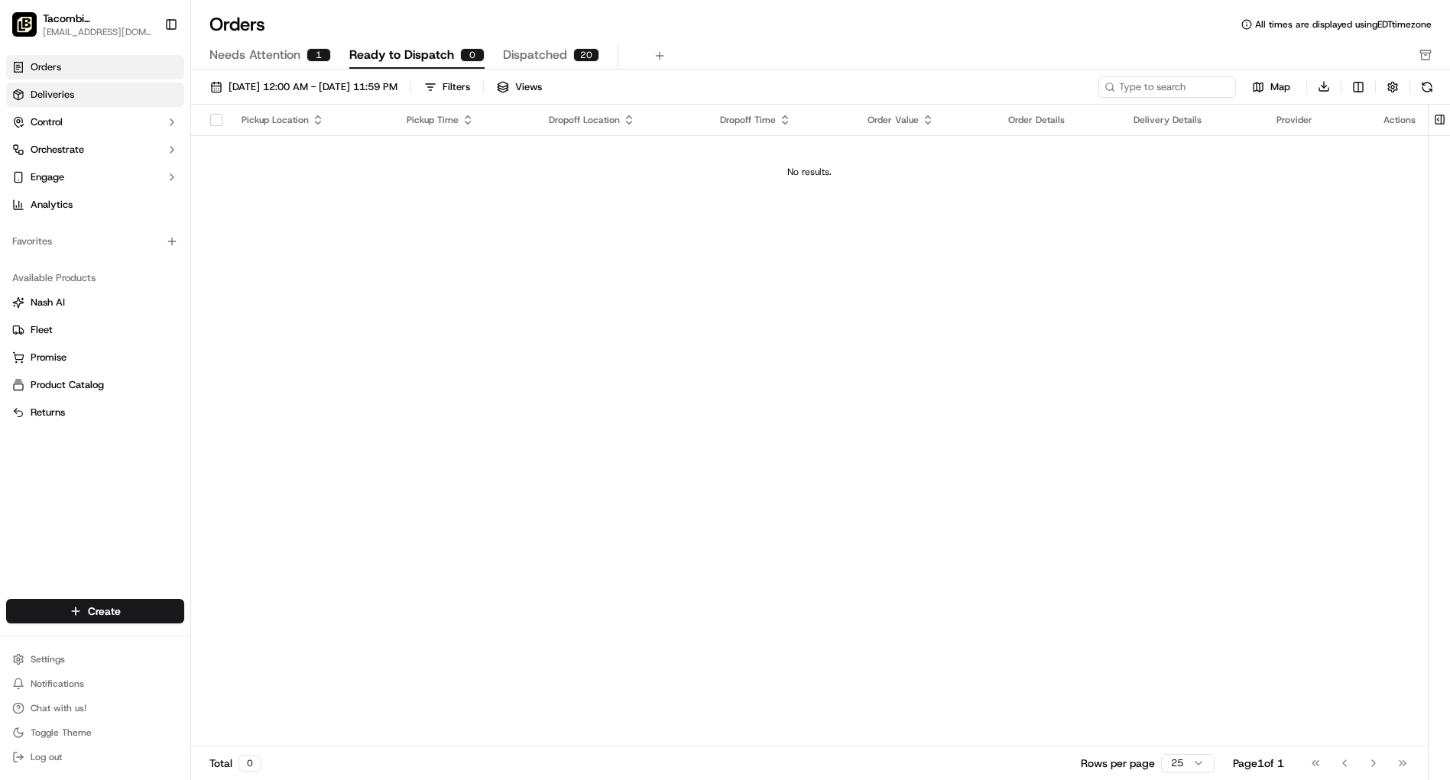
click at [109, 104] on link "Deliveries" at bounding box center [95, 95] width 178 height 24
